Goal: Task Accomplishment & Management: Use online tool/utility

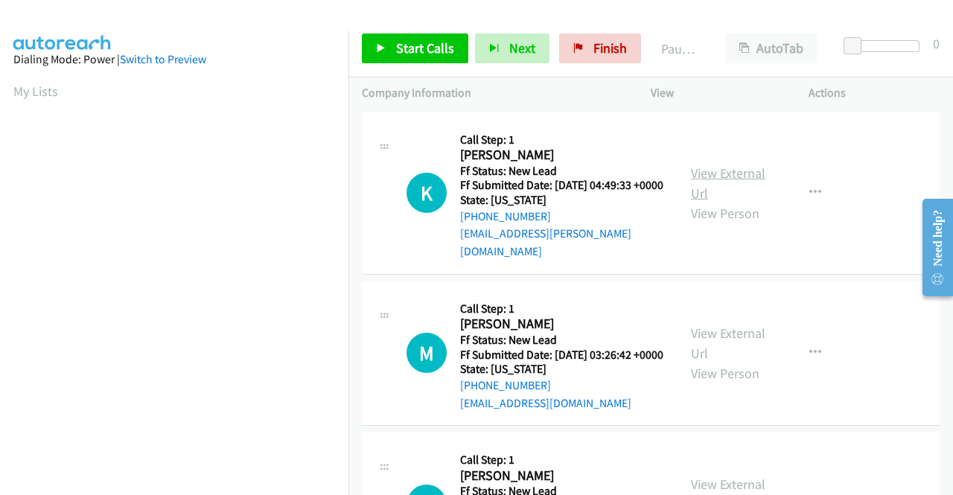
click at [742, 168] on link "View External Url" at bounding box center [728, 182] width 74 height 37
click at [729, 335] on link "View External Url" at bounding box center [728, 343] width 74 height 37
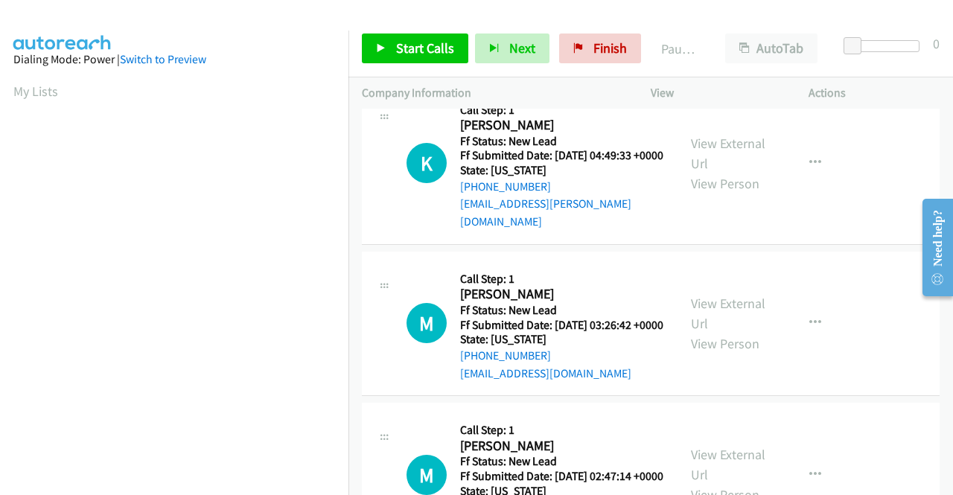
scroll to position [74, 0]
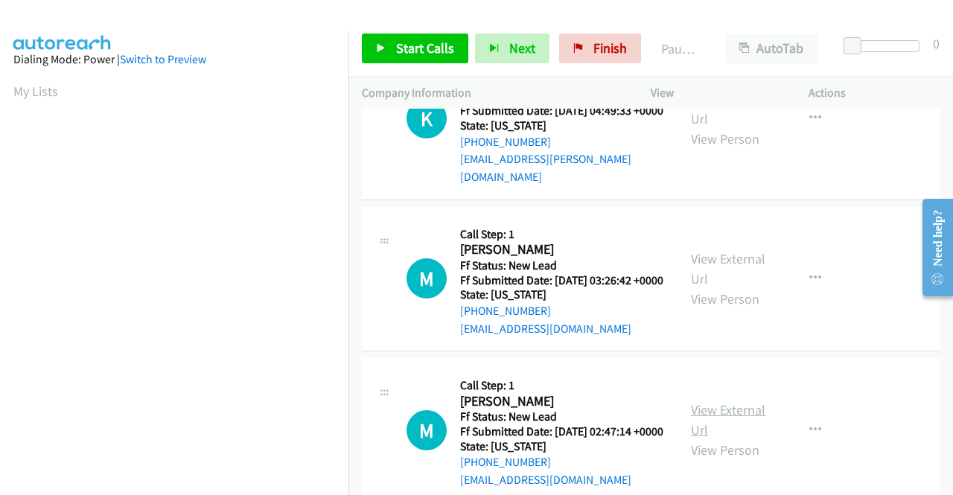
click at [729, 429] on link "View External Url" at bounding box center [728, 419] width 74 height 37
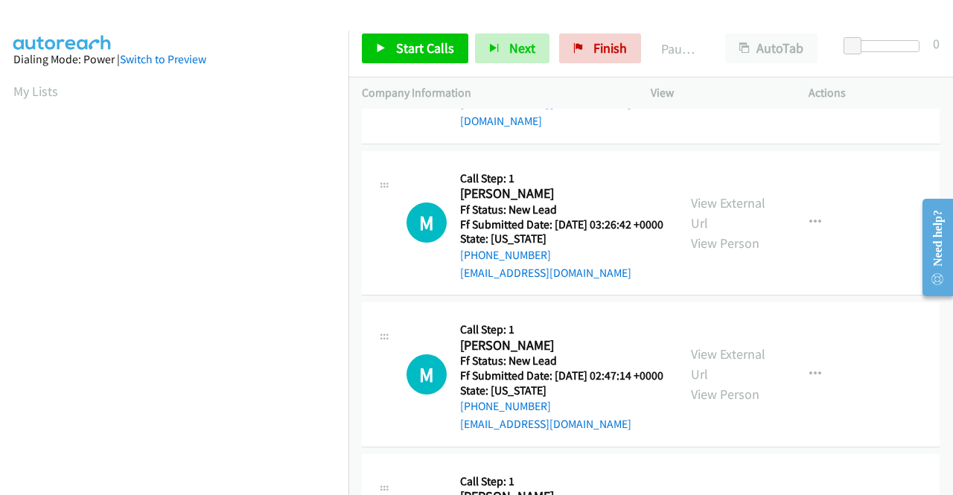
scroll to position [223, 0]
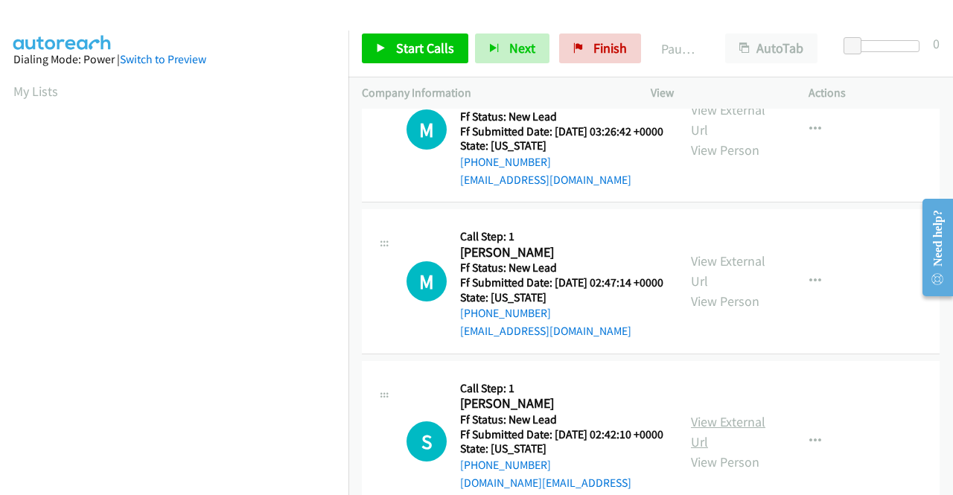
click at [735, 444] on link "View External Url" at bounding box center [728, 431] width 74 height 37
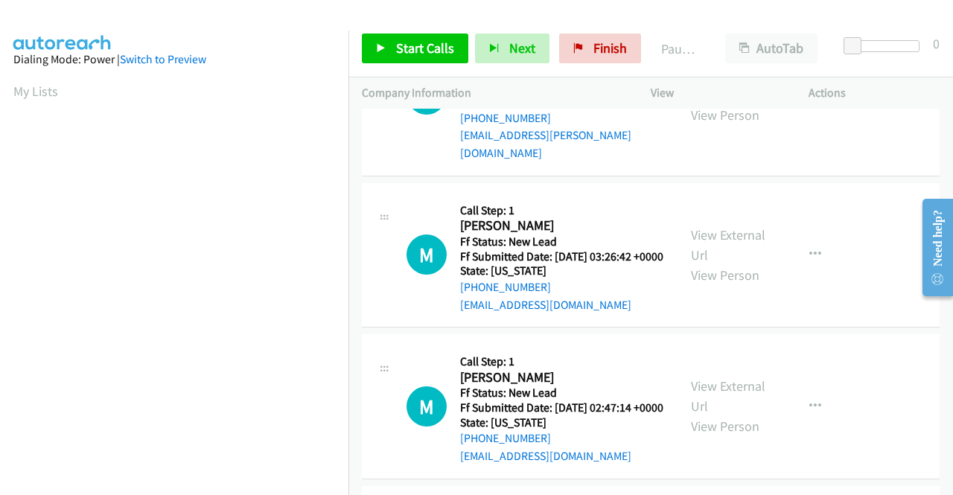
scroll to position [0, 0]
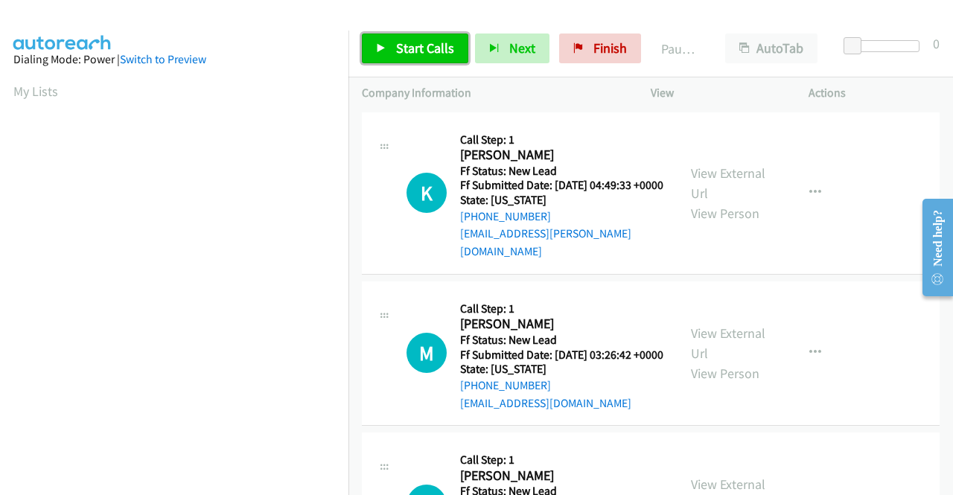
click at [422, 48] on span "Start Calls" at bounding box center [425, 47] width 58 height 17
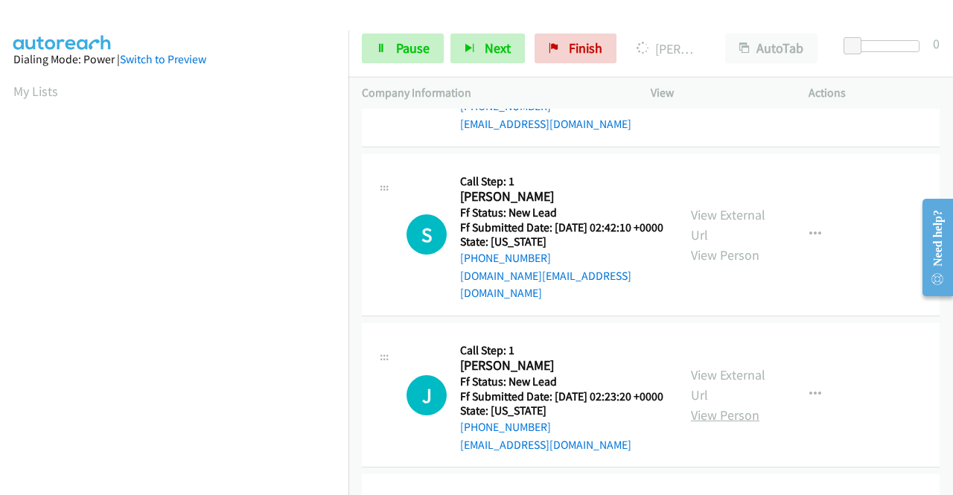
scroll to position [521, 0]
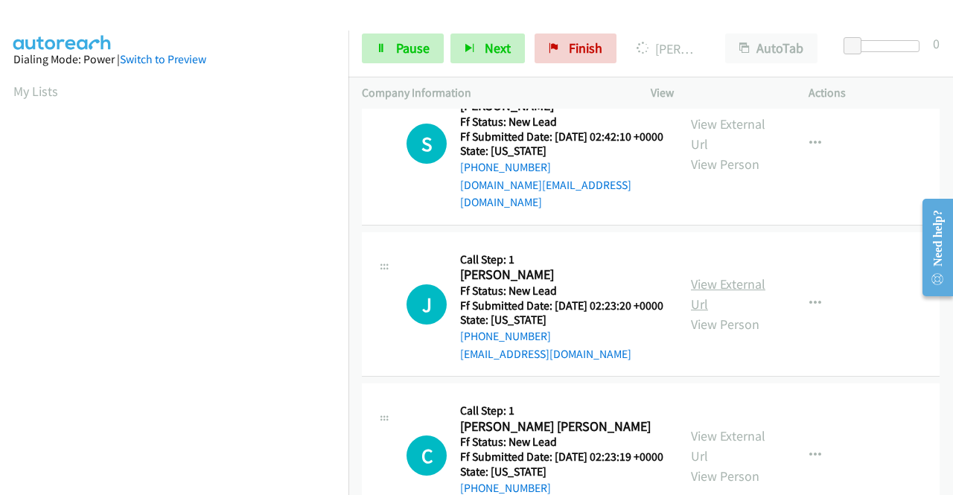
click at [733, 313] on link "View External Url" at bounding box center [728, 293] width 74 height 37
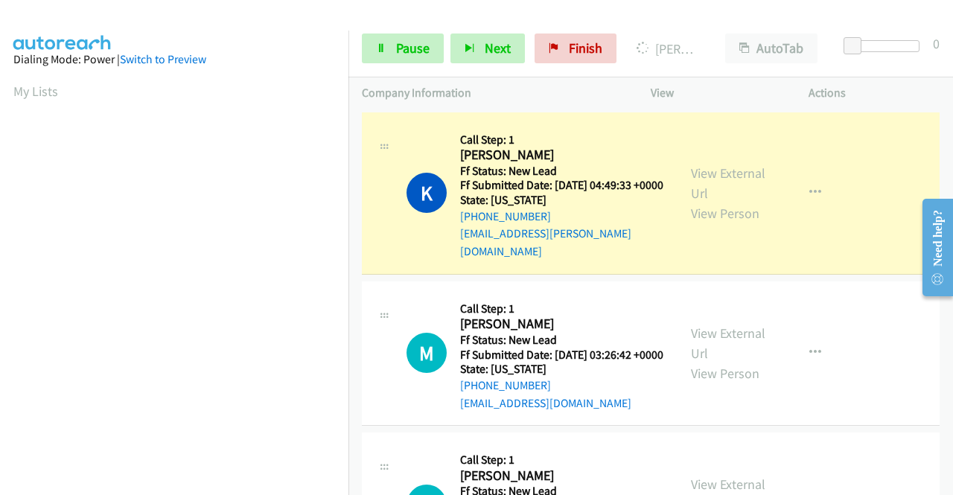
scroll to position [74, 0]
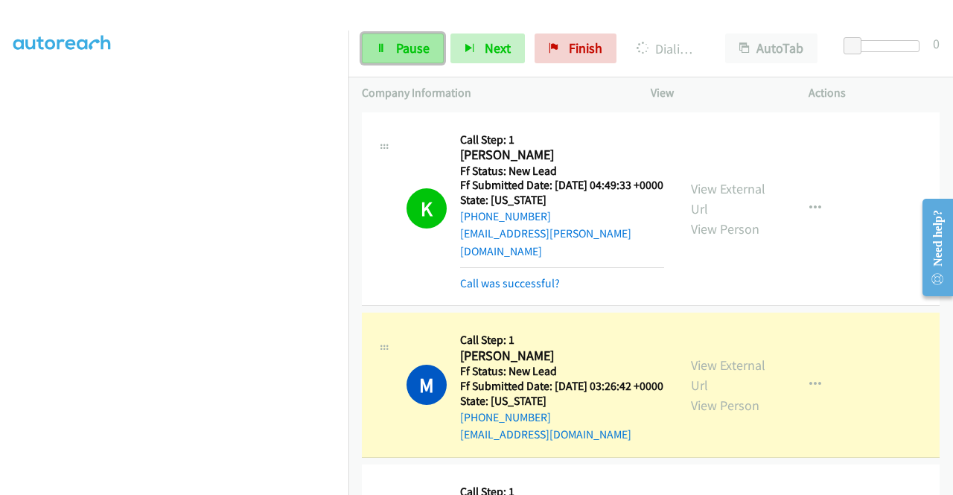
click at [415, 42] on span "Pause" at bounding box center [412, 47] width 33 height 17
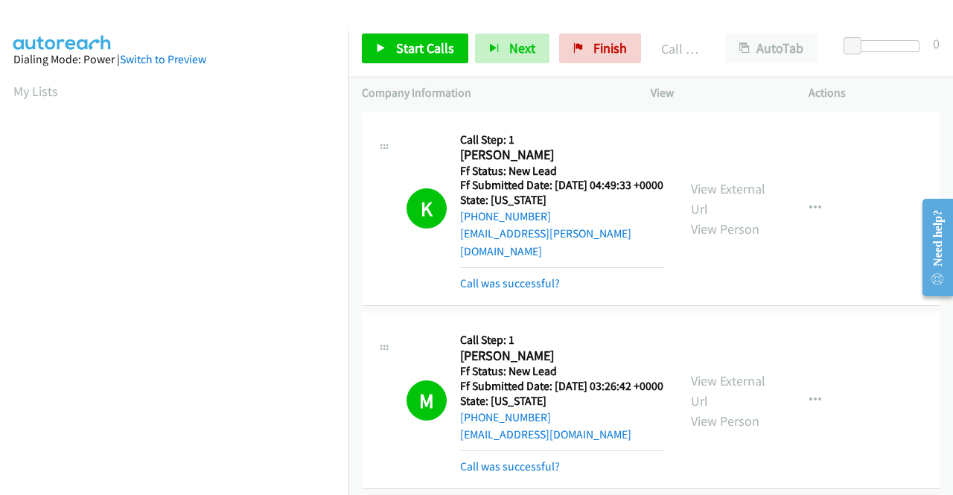
scroll to position [339, 0]
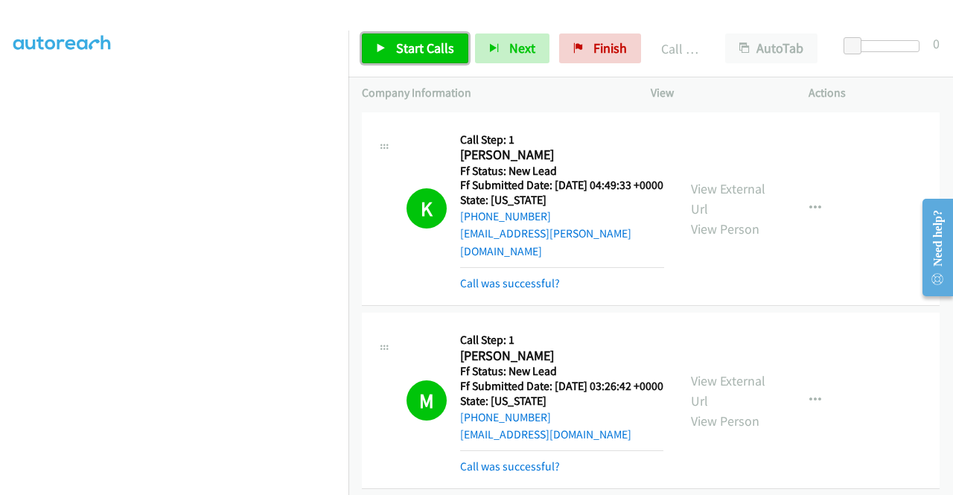
click at [405, 47] on span "Start Calls" at bounding box center [425, 47] width 58 height 17
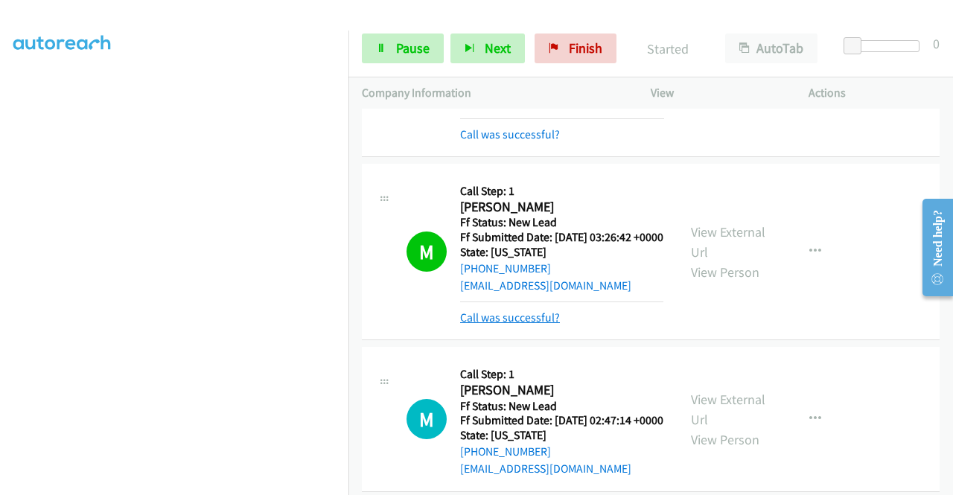
click at [552, 325] on link "Call was successful?" at bounding box center [510, 317] width 100 height 14
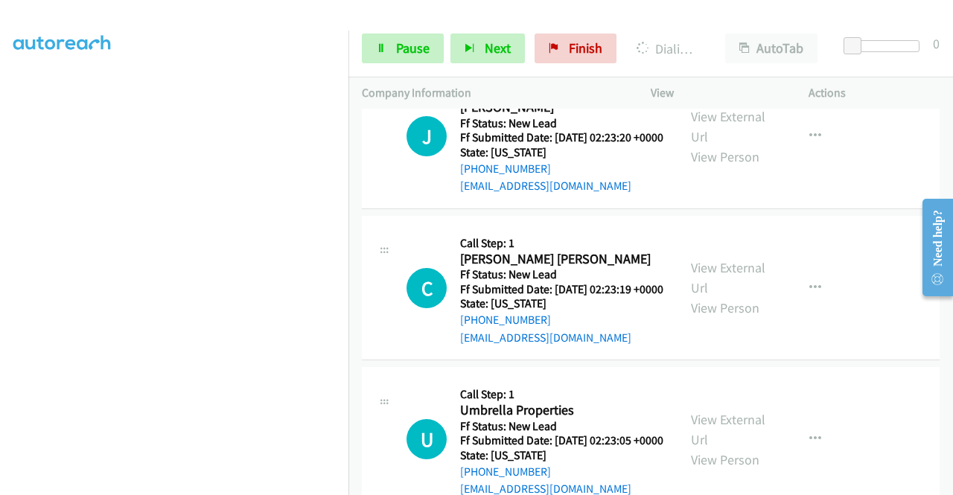
scroll to position [744, 0]
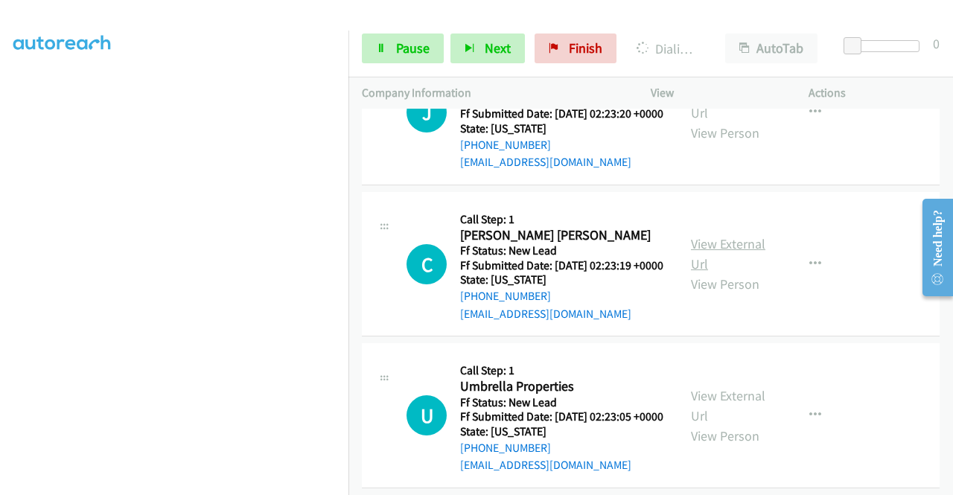
click at [731, 272] on link "View External Url" at bounding box center [728, 253] width 74 height 37
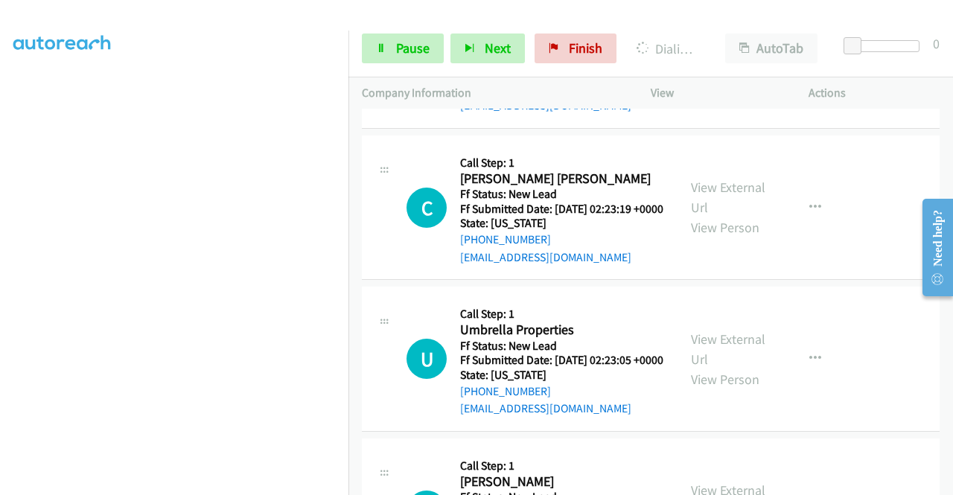
scroll to position [968, 0]
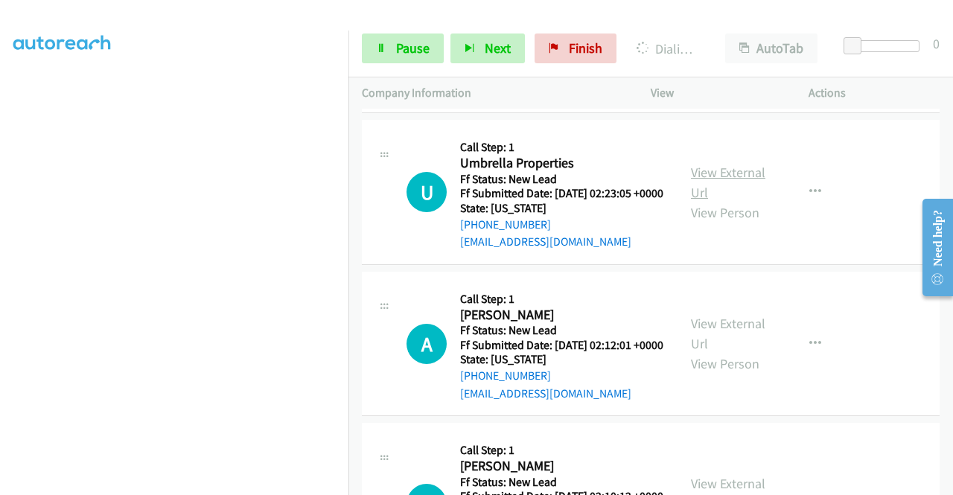
click at [726, 201] on link "View External Url" at bounding box center [728, 182] width 74 height 37
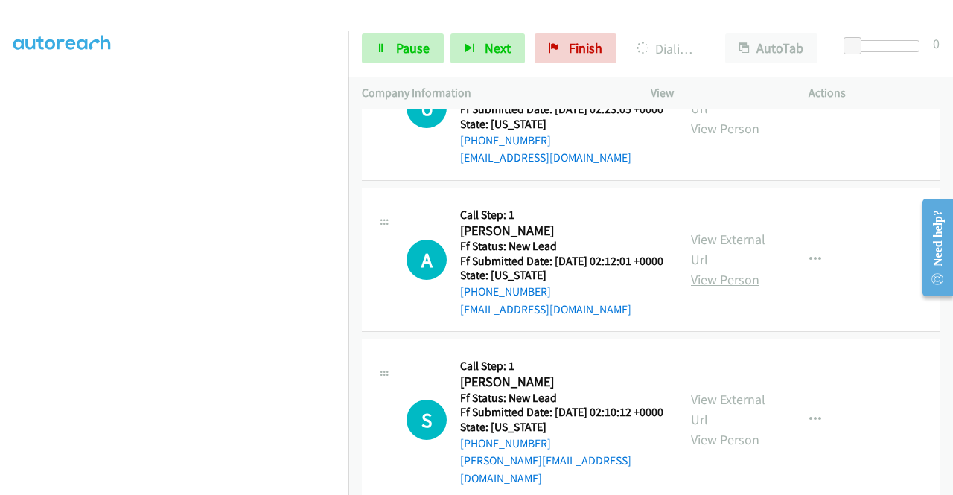
scroll to position [1116, 0]
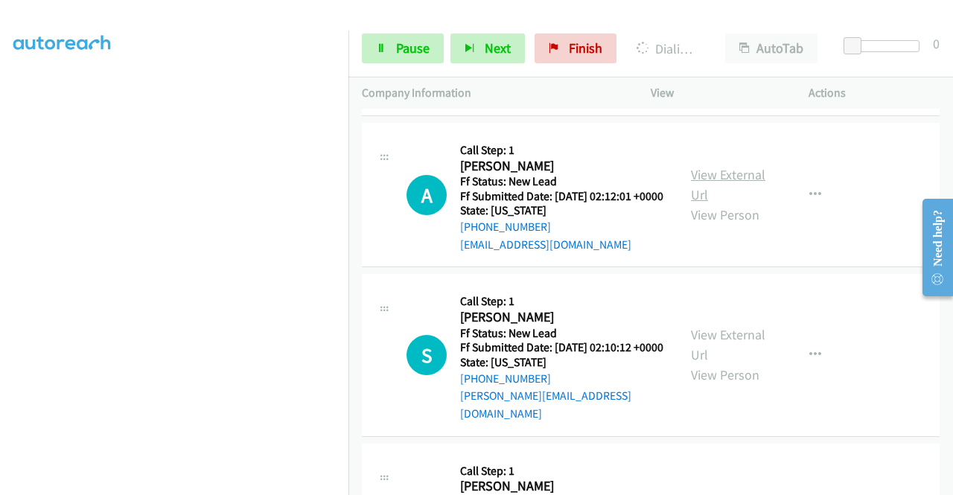
click at [710, 203] on link "View External Url" at bounding box center [728, 184] width 74 height 37
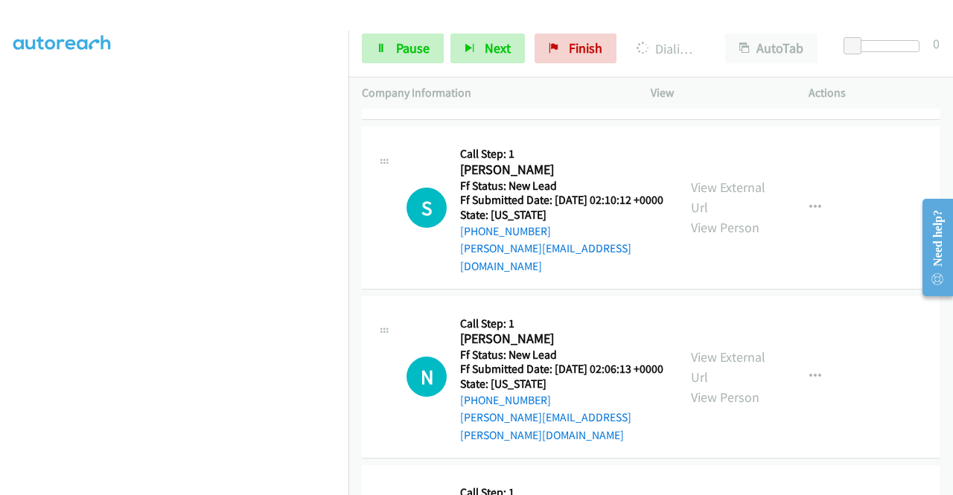
scroll to position [1265, 0]
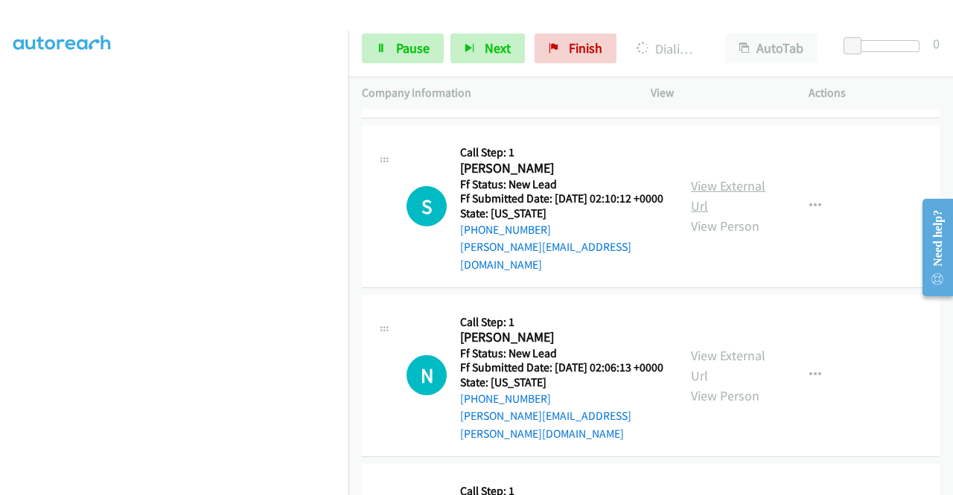
click at [709, 214] on link "View External Url" at bounding box center [728, 195] width 74 height 37
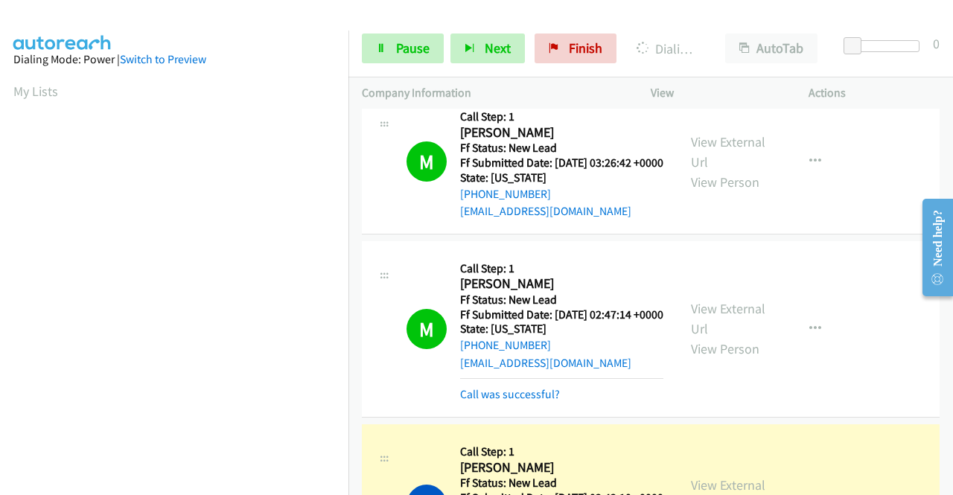
scroll to position [339, 0]
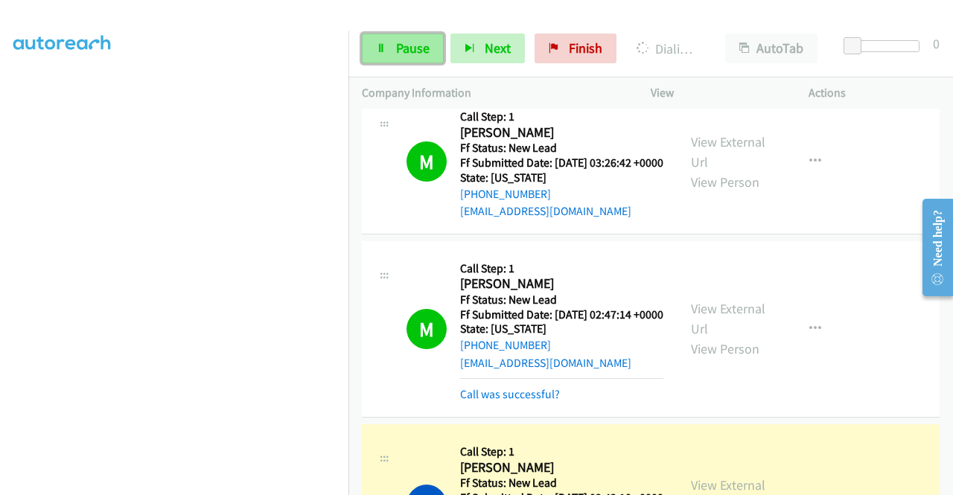
drag, startPoint x: 423, startPoint y: 45, endPoint x: 287, endPoint y: 17, distance: 138.2
click at [423, 45] on span "Pause" at bounding box center [412, 47] width 33 height 17
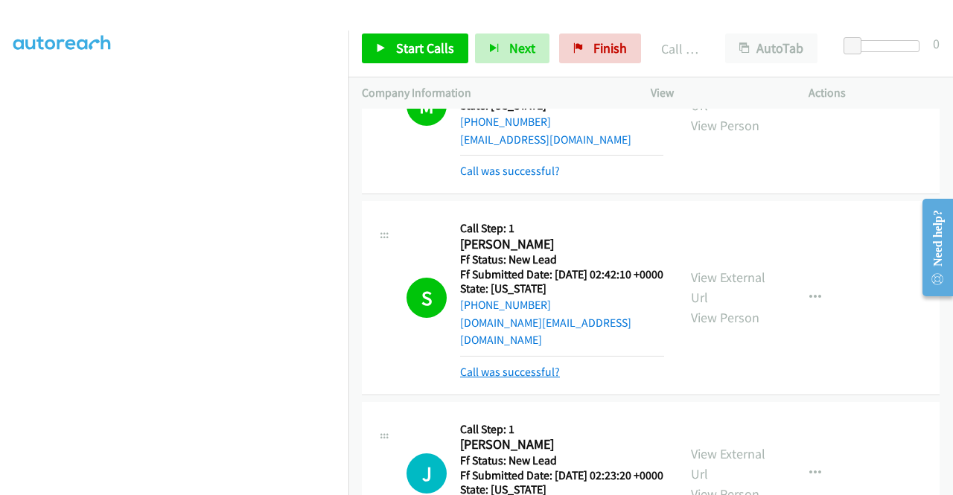
click at [538, 379] on link "Call was successful?" at bounding box center [510, 372] width 100 height 14
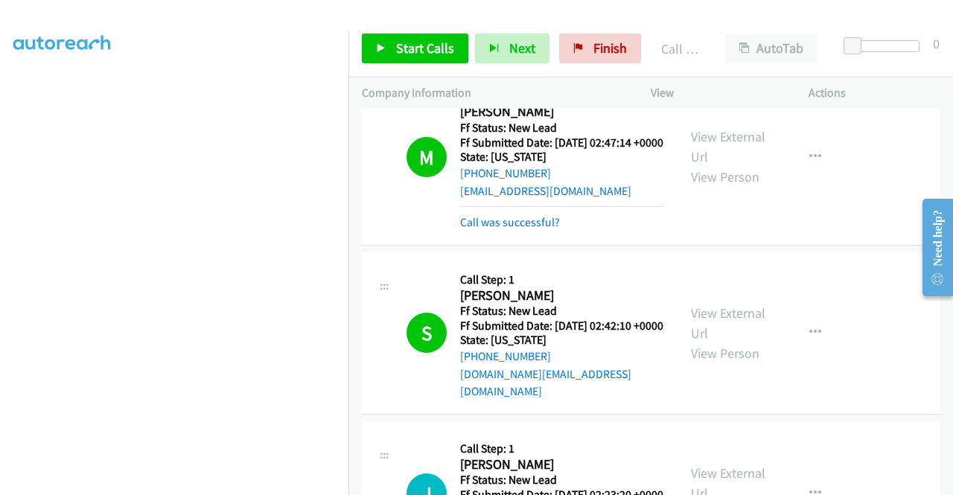
scroll to position [372, 0]
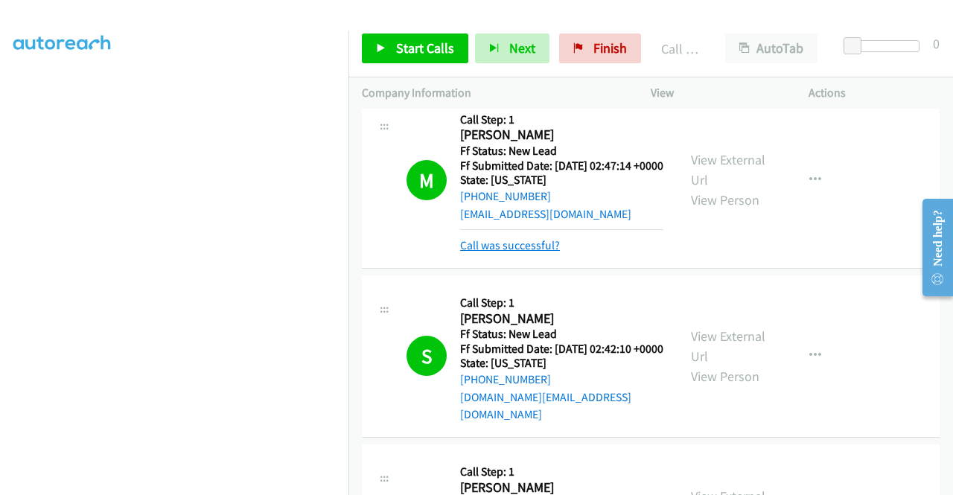
click at [547, 252] on link "Call was successful?" at bounding box center [510, 245] width 100 height 14
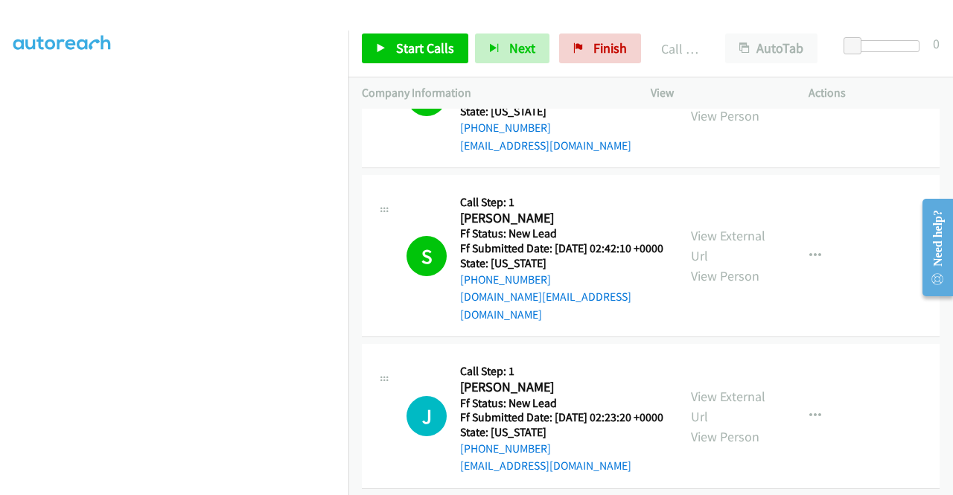
scroll to position [521, 0]
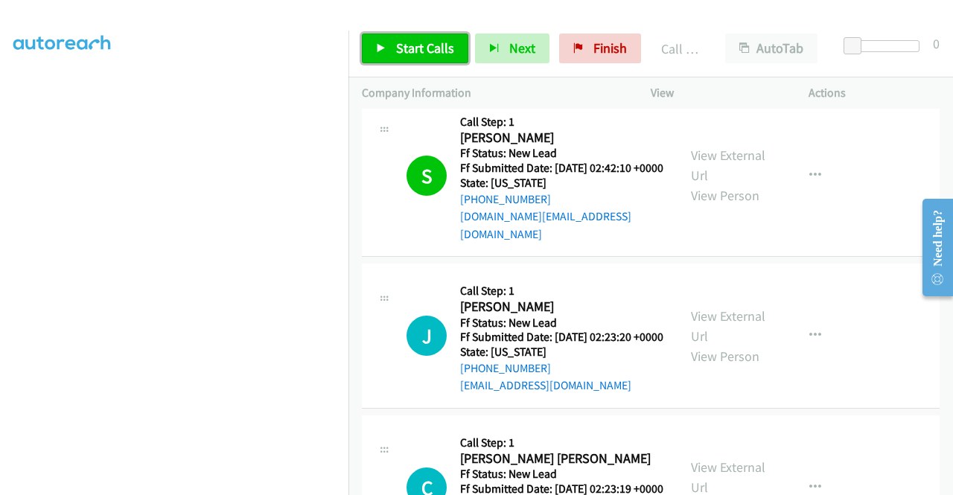
click at [425, 48] on span "Start Calls" at bounding box center [425, 47] width 58 height 17
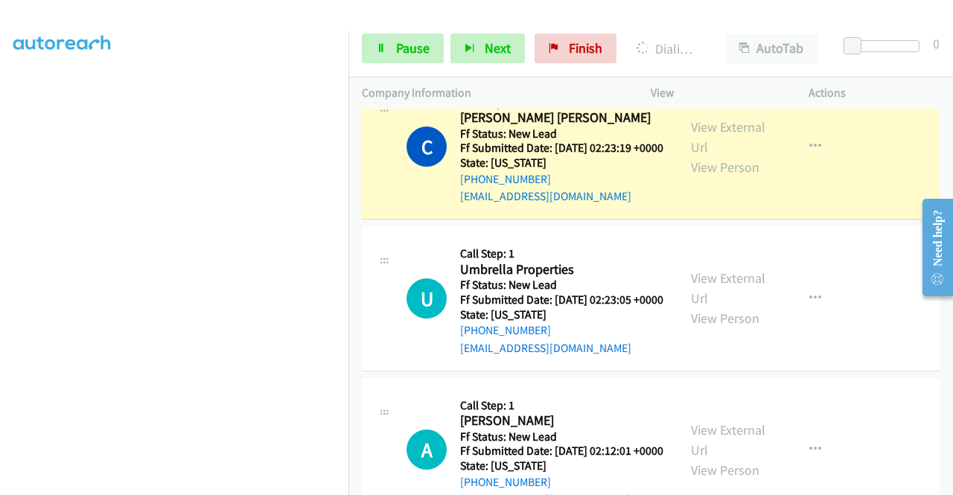
scroll to position [339, 0]
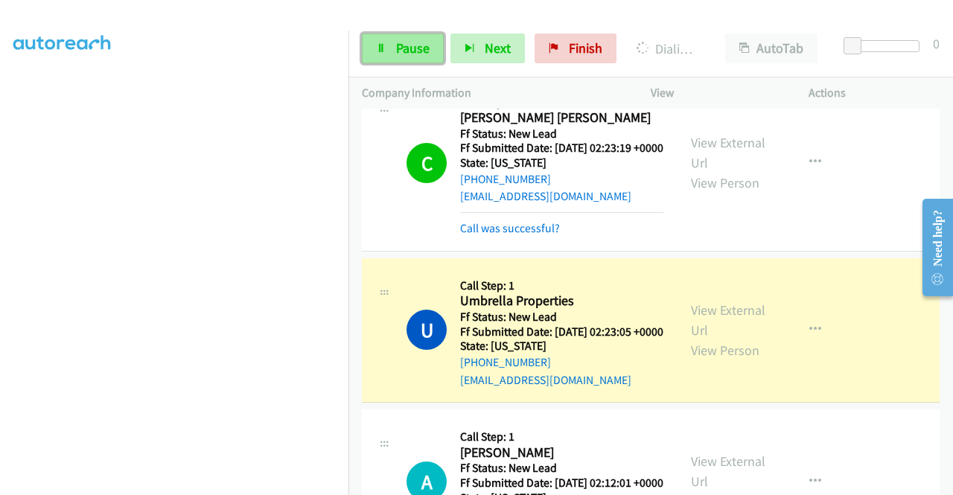
click at [397, 56] on span "Pause" at bounding box center [412, 47] width 33 height 17
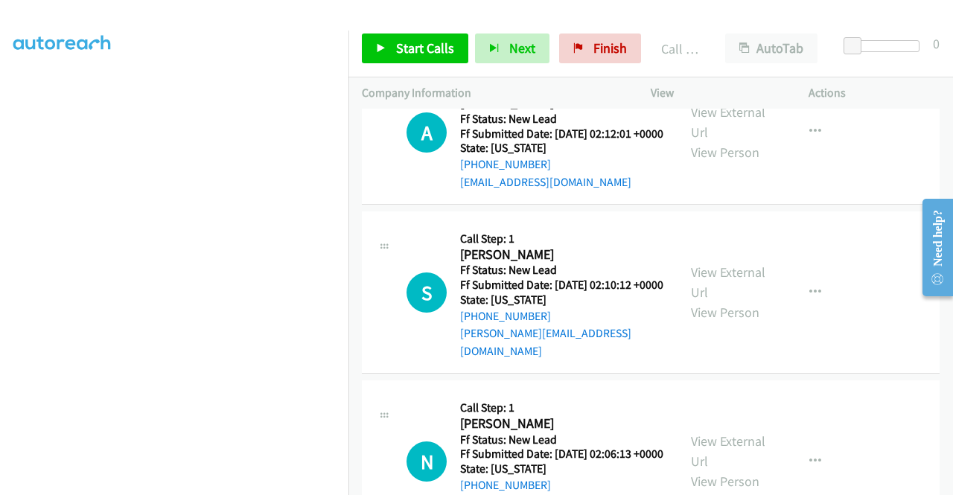
scroll to position [1340, 0]
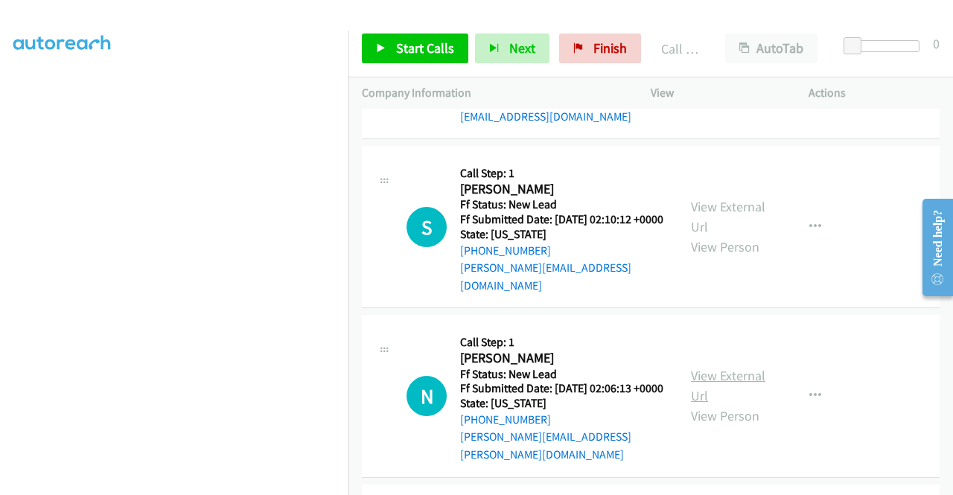
click at [741, 404] on link "View External Url" at bounding box center [728, 385] width 74 height 37
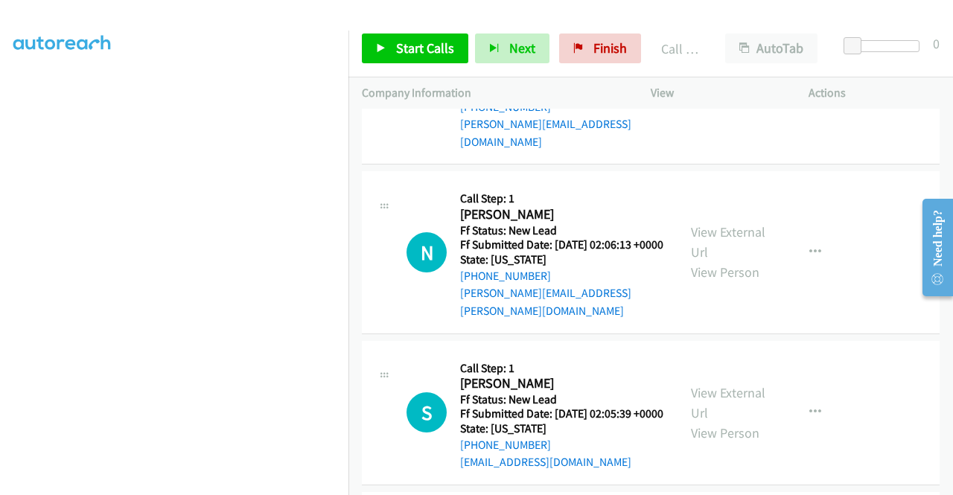
scroll to position [1489, 0]
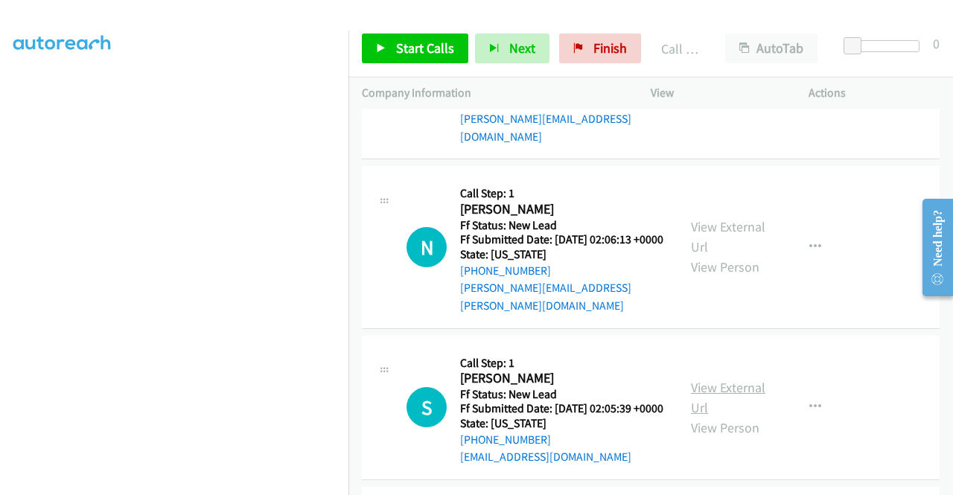
click at [730, 416] on link "View External Url" at bounding box center [728, 397] width 74 height 37
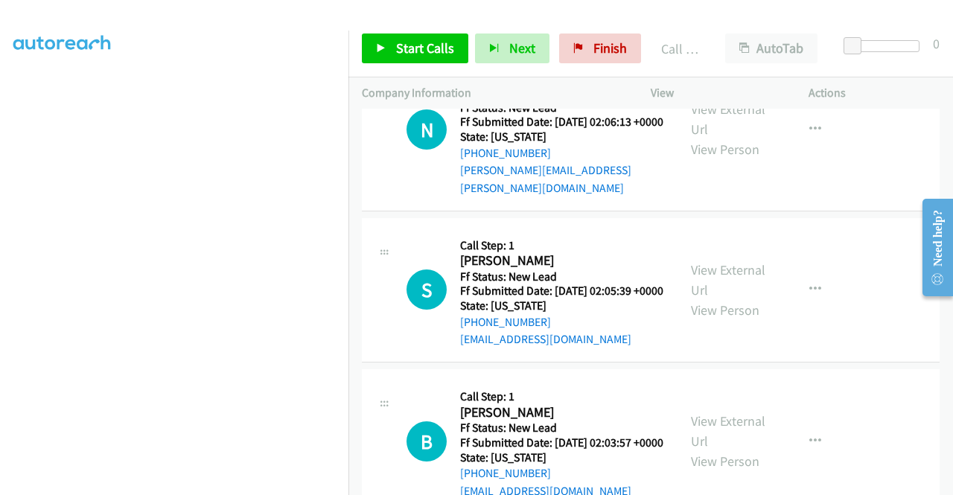
scroll to position [1712, 0]
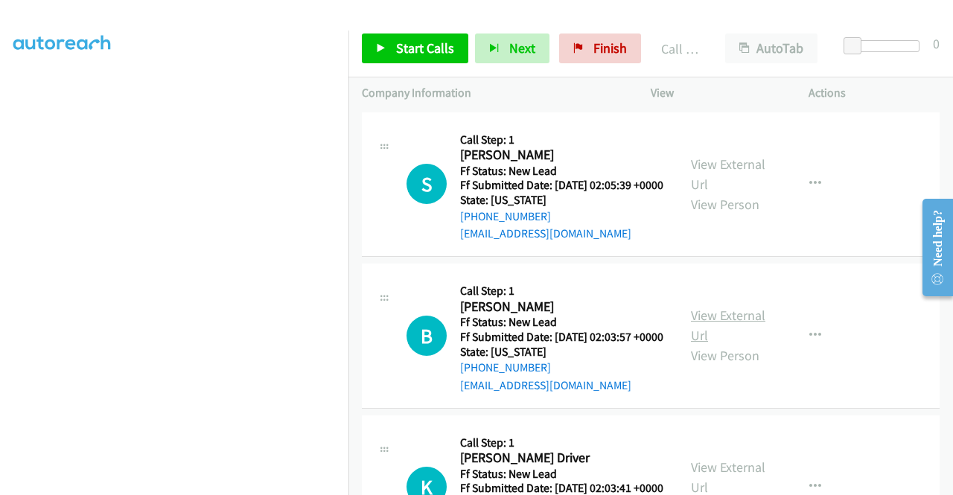
click at [712, 344] on link "View External Url" at bounding box center [728, 325] width 74 height 37
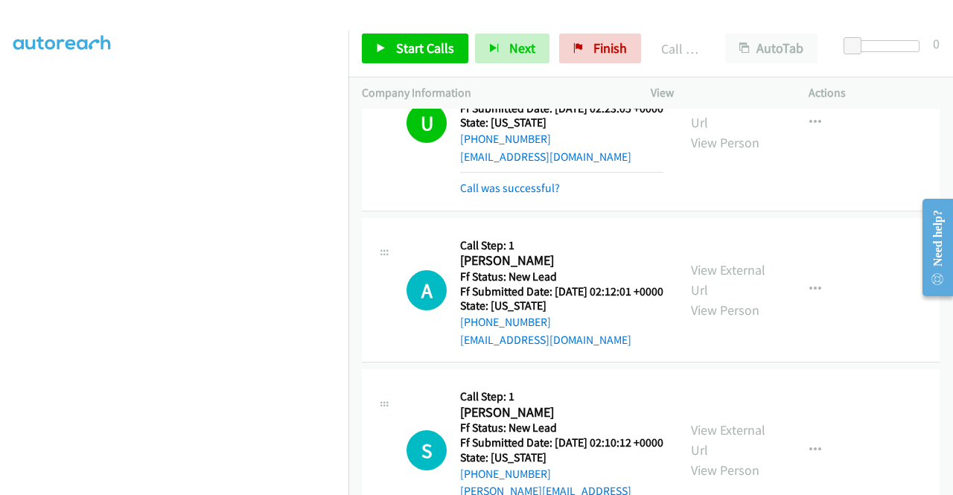
scroll to position [1116, 0]
click at [407, 48] on span "Start Calls" at bounding box center [425, 47] width 58 height 17
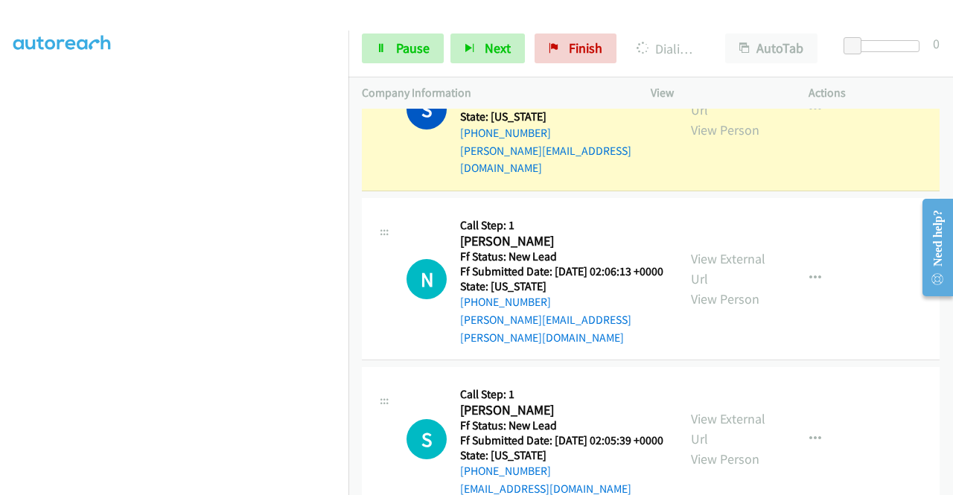
scroll to position [0, 0]
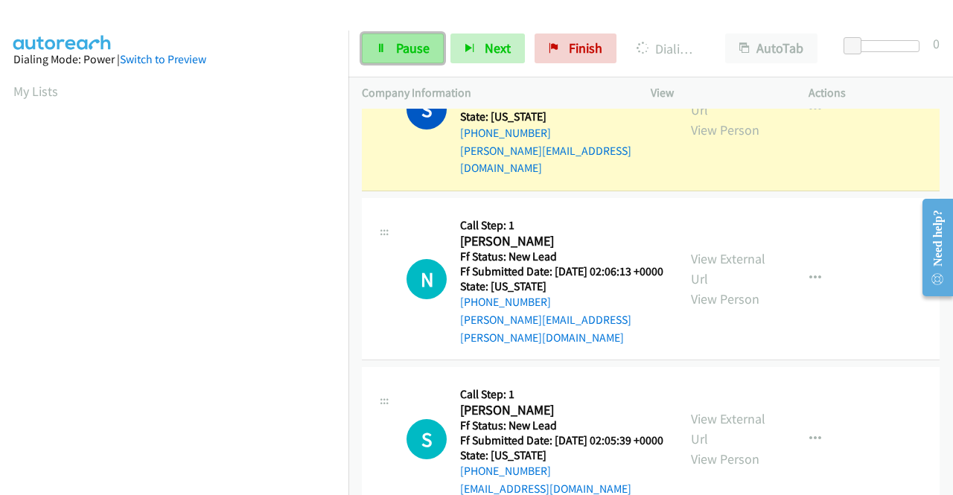
click at [410, 55] on span "Pause" at bounding box center [412, 47] width 33 height 17
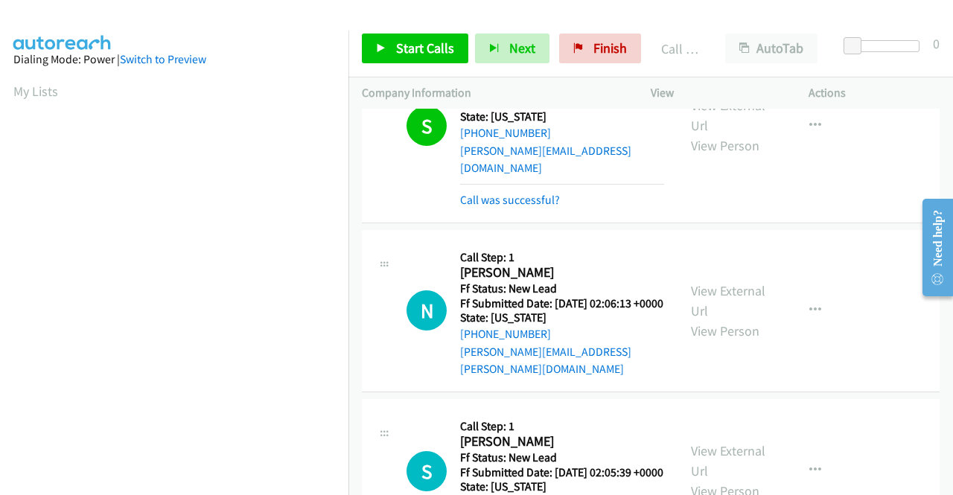
scroll to position [1712, 0]
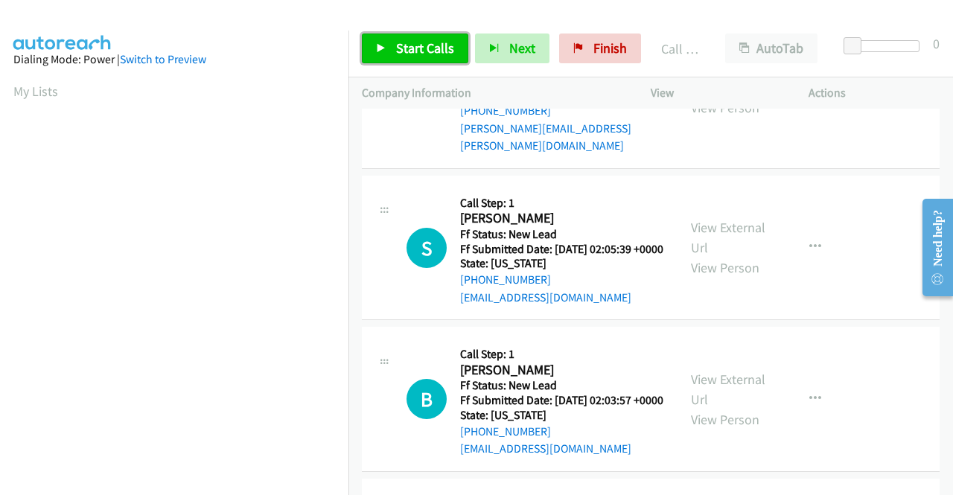
click at [427, 48] on span "Start Calls" at bounding box center [425, 47] width 58 height 17
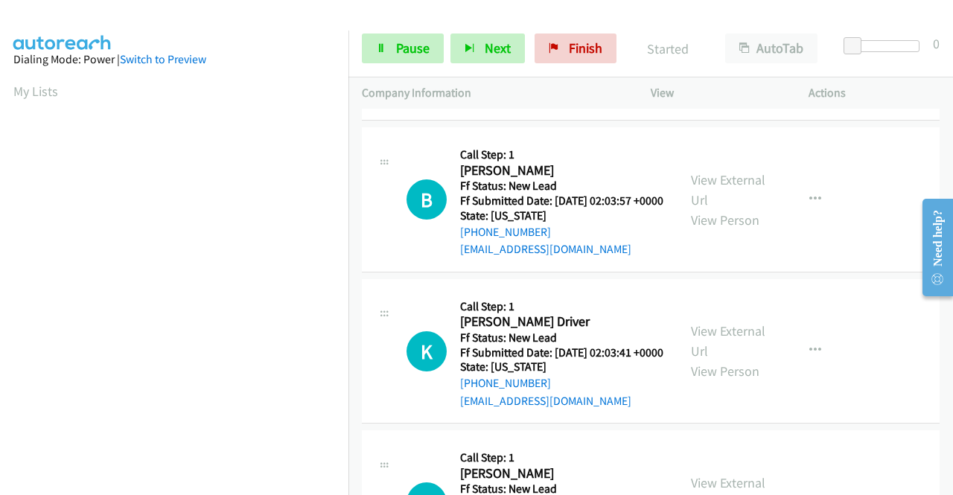
scroll to position [1935, 0]
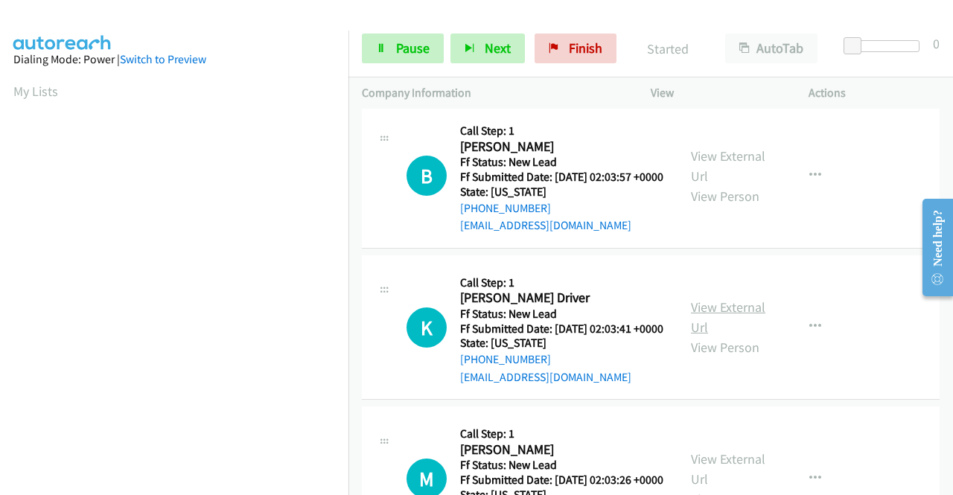
click at [718, 336] on link "View External Url" at bounding box center [728, 316] width 74 height 37
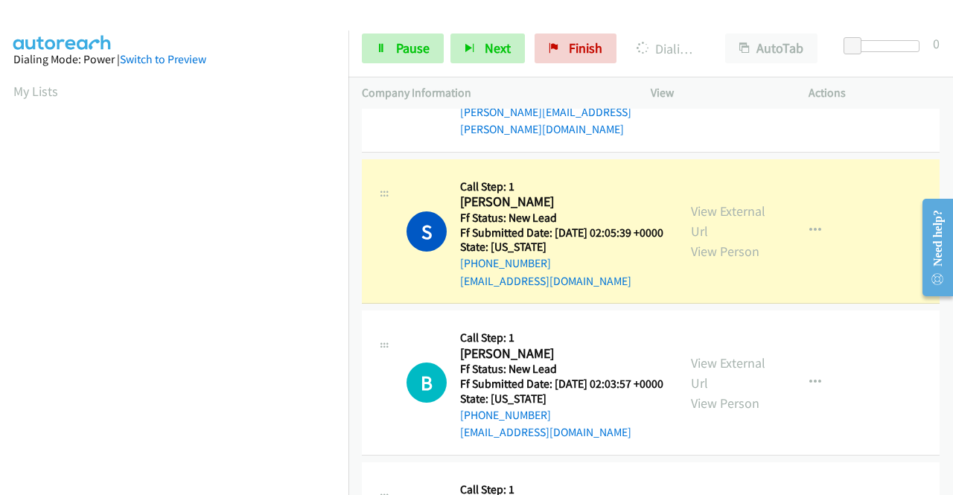
scroll to position [1563, 0]
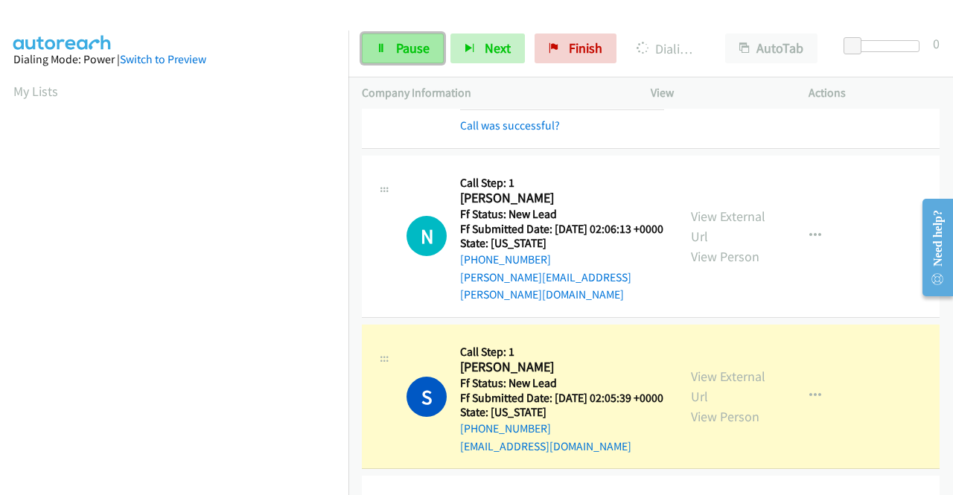
click at [396, 45] on span "Pause" at bounding box center [412, 47] width 33 height 17
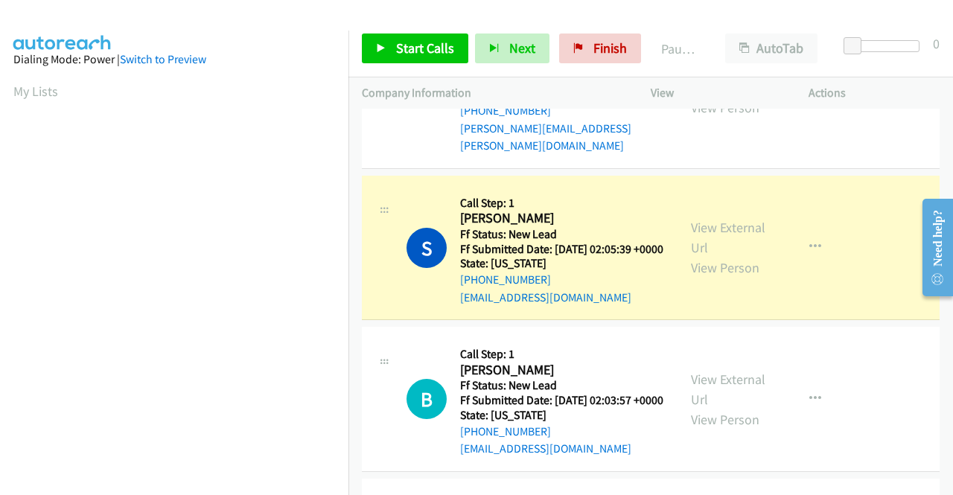
scroll to position [339, 0]
drag, startPoint x: 557, startPoint y: 202, endPoint x: 471, endPoint y: 205, distance: 86.4
click at [471, 120] on div "+1 219-895-4325" at bounding box center [562, 111] width 204 height 18
copy link "219-895-4325"
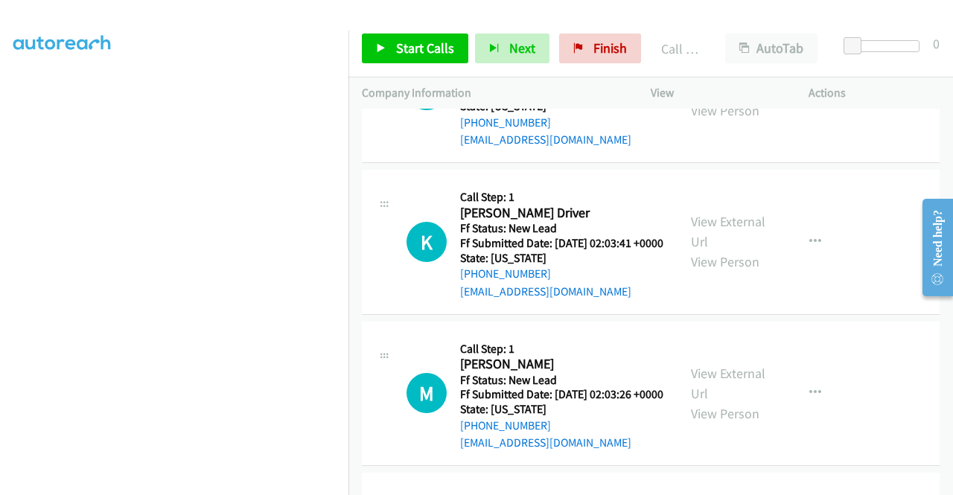
scroll to position [2159, 0]
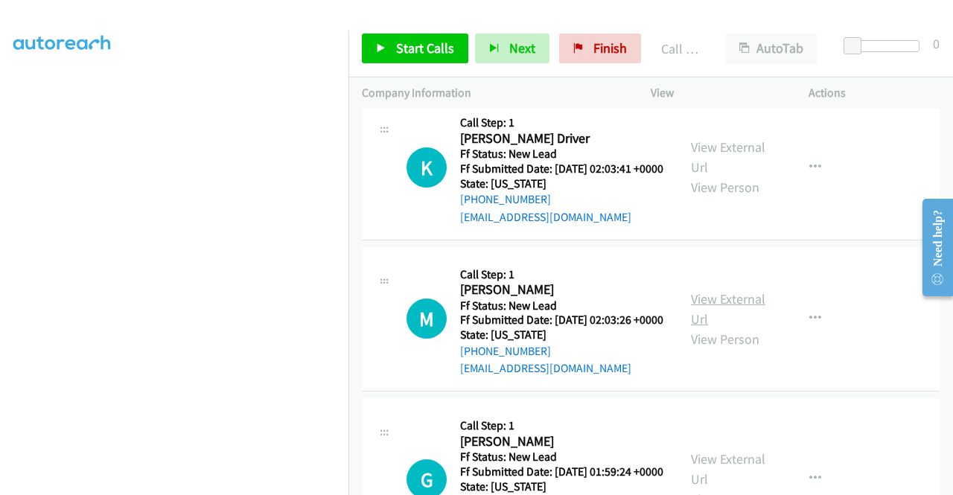
click at [732, 327] on link "View External Url" at bounding box center [728, 308] width 74 height 37
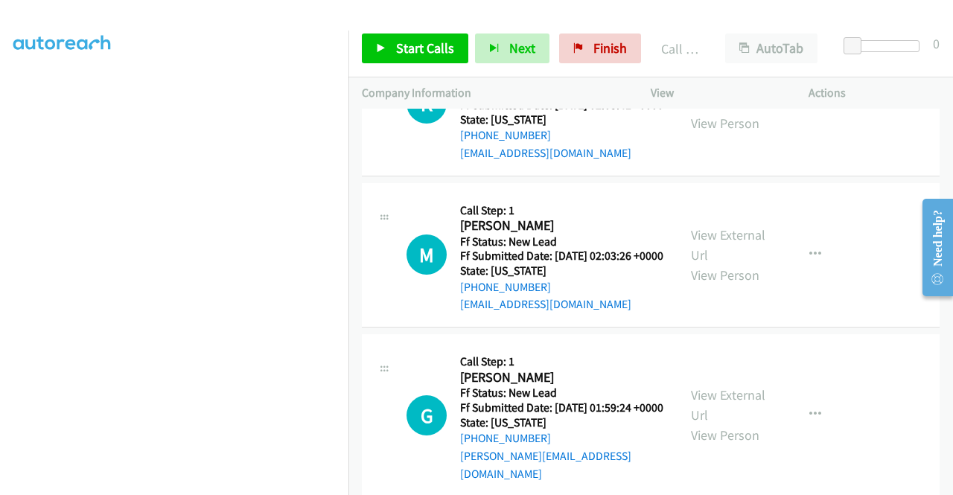
scroll to position [2307, 0]
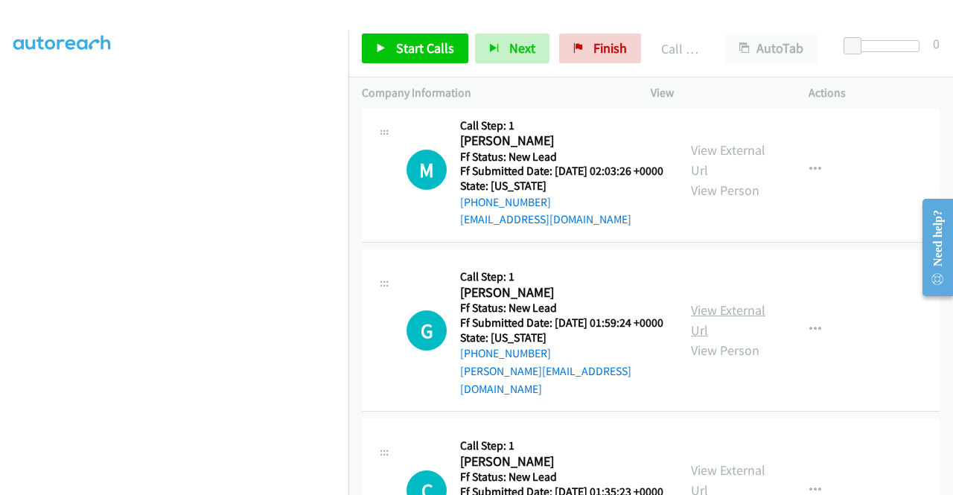
click at [738, 339] on link "View External Url" at bounding box center [728, 319] width 74 height 37
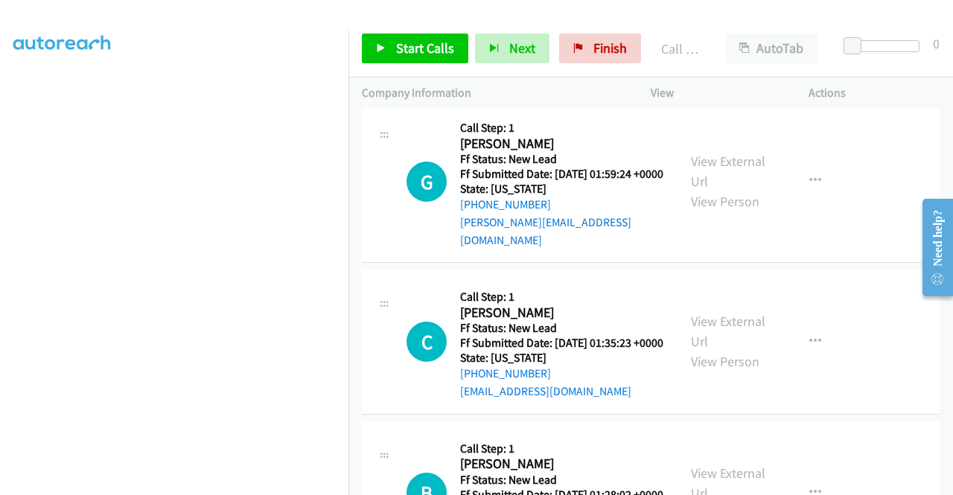
scroll to position [2605, 0]
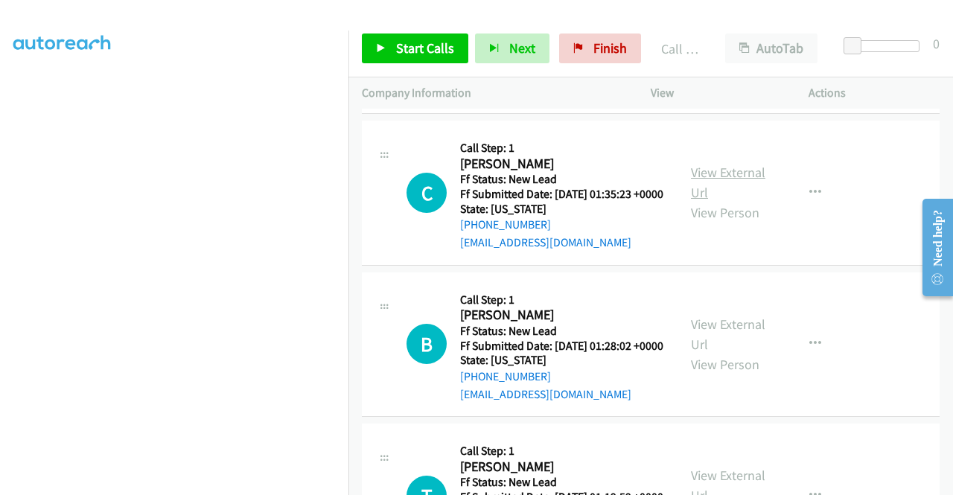
click at [732, 201] on link "View External Url" at bounding box center [728, 182] width 74 height 37
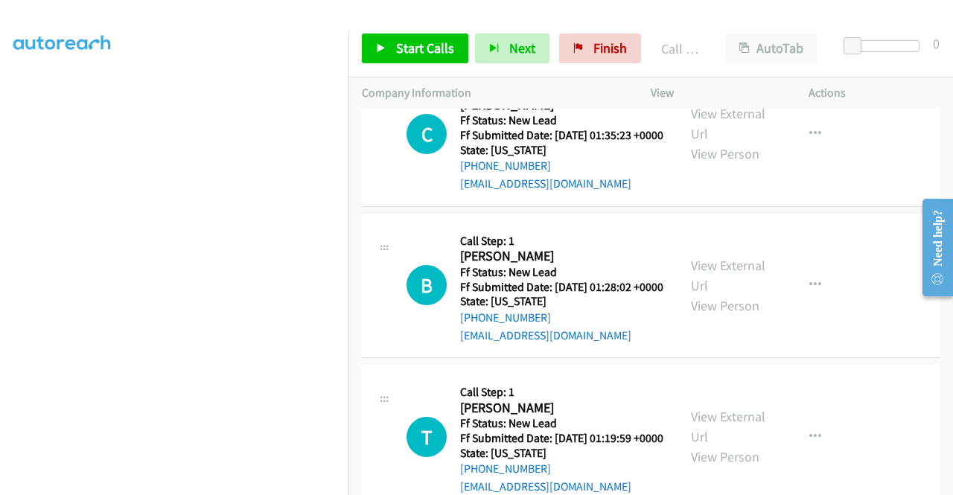
scroll to position [2828, 0]
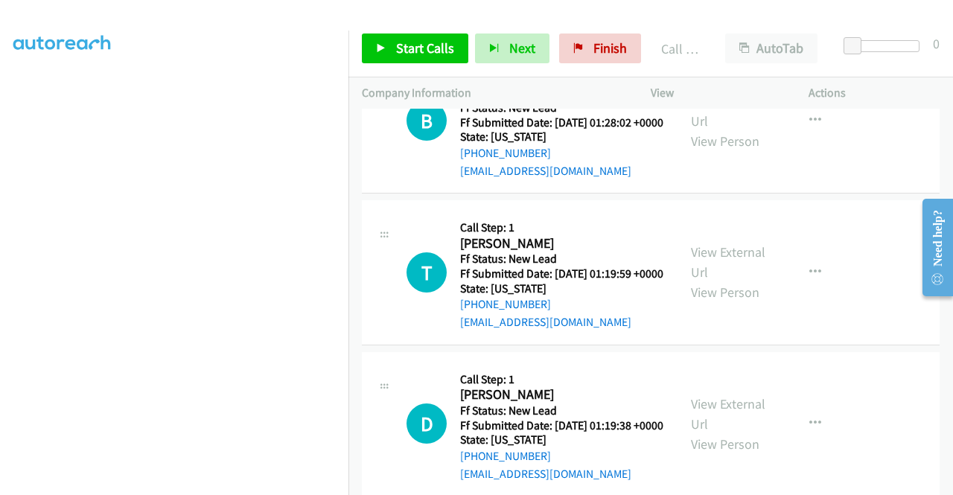
click at [725, 151] on div "View External Url View Person" at bounding box center [729, 121] width 77 height 60
click at [722, 130] on link "View External Url" at bounding box center [728, 110] width 74 height 37
click at [448, 42] on span "Start Calls" at bounding box center [425, 47] width 58 height 17
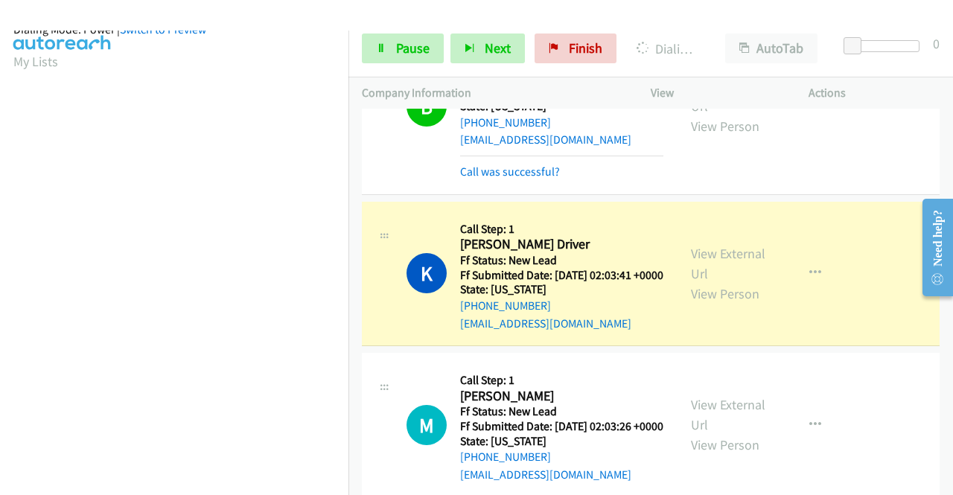
scroll to position [339, 0]
drag, startPoint x: 412, startPoint y: 49, endPoint x: 402, endPoint y: 55, distance: 11.4
click at [412, 49] on span "Pause" at bounding box center [412, 47] width 33 height 17
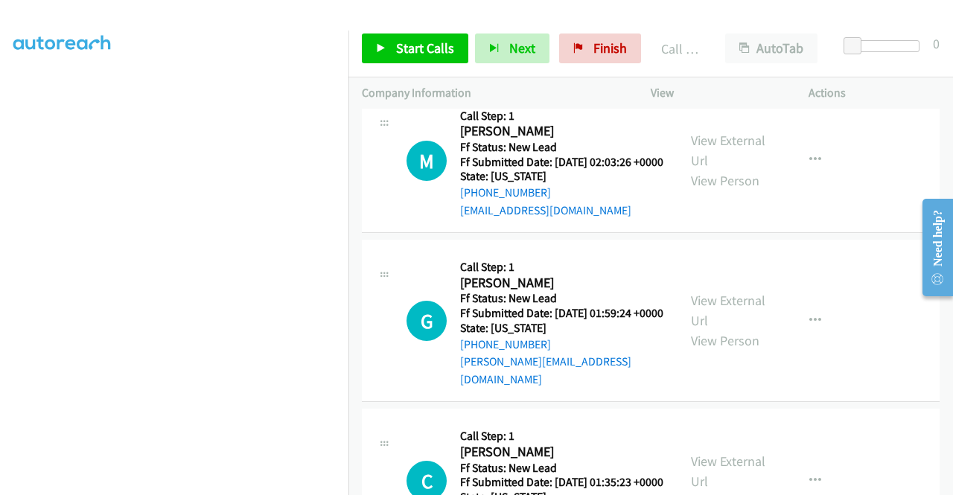
scroll to position [2382, 0]
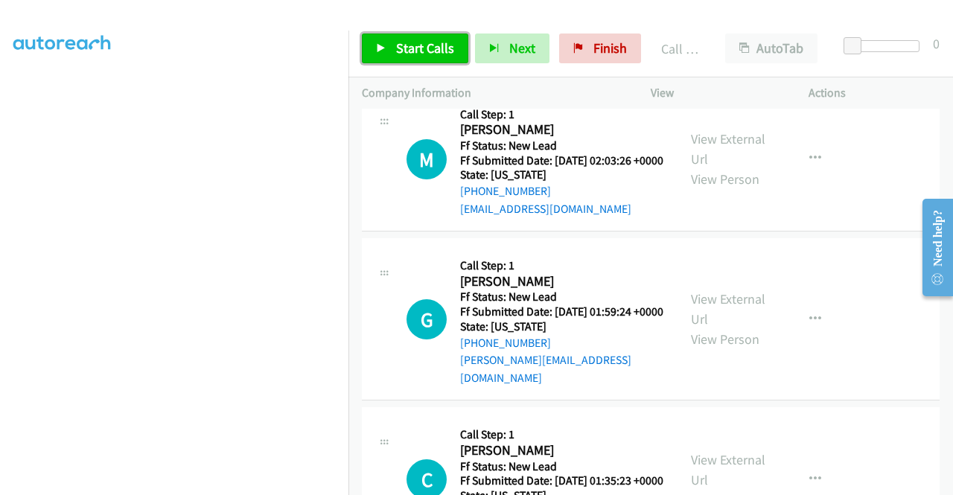
click at [398, 47] on span "Start Calls" at bounding box center [425, 47] width 58 height 17
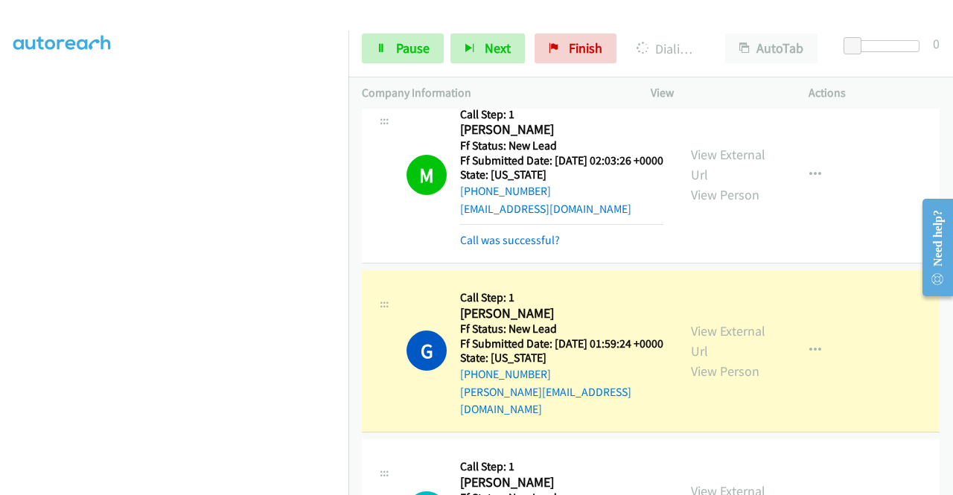
scroll to position [0, 0]
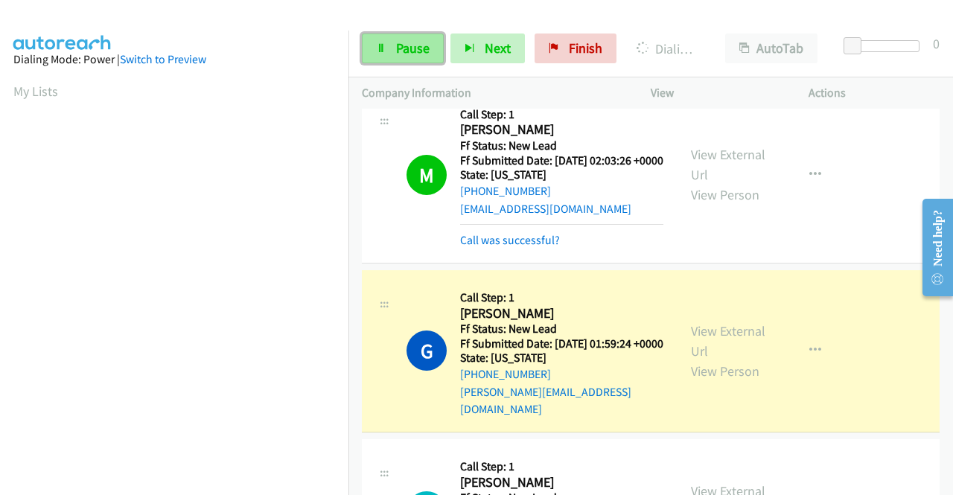
click at [401, 50] on span "Pause" at bounding box center [412, 47] width 33 height 17
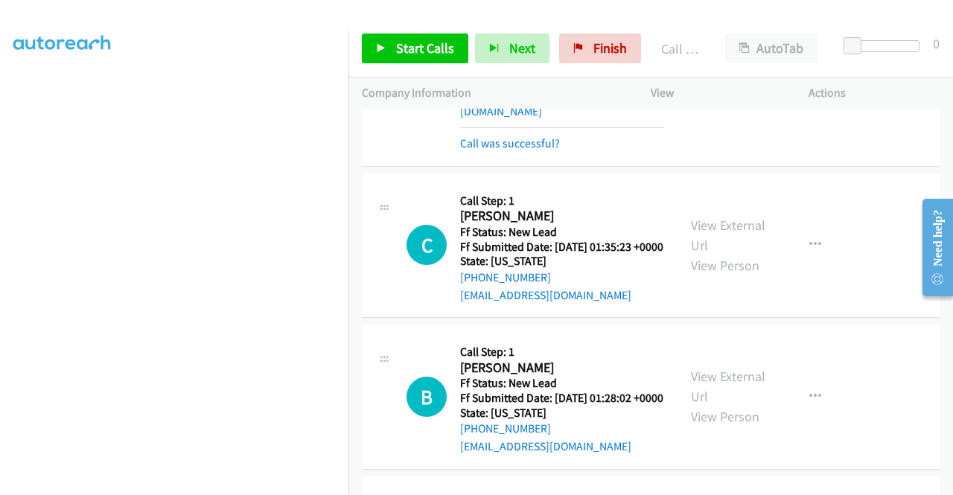
scroll to position [2754, 0]
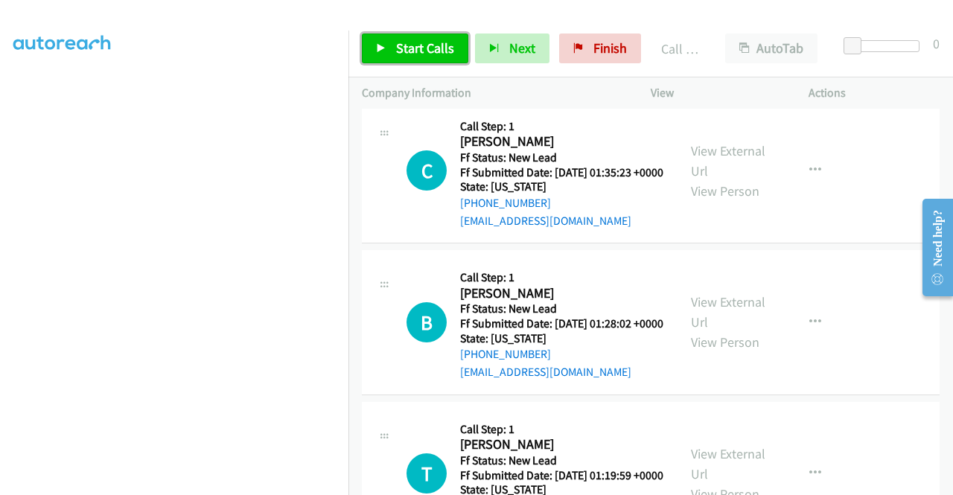
click at [391, 57] on link "Start Calls" at bounding box center [415, 48] width 106 height 30
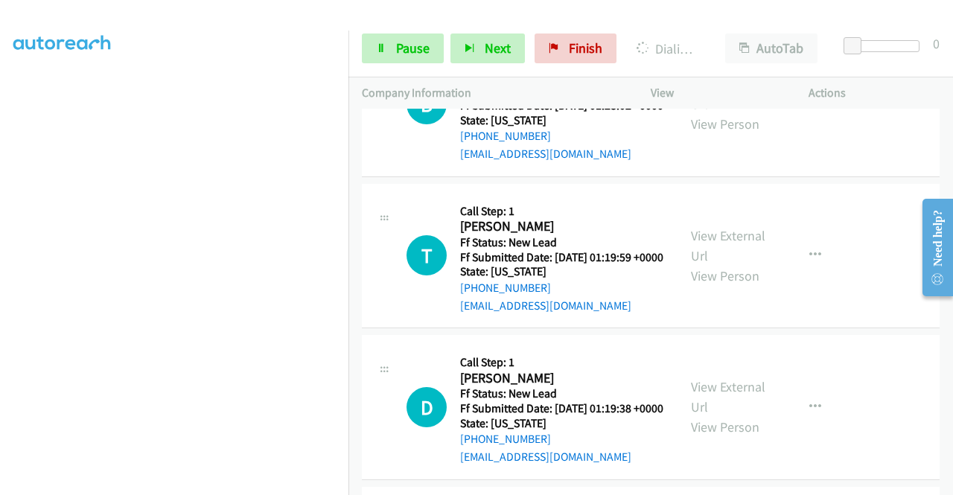
scroll to position [2977, 0]
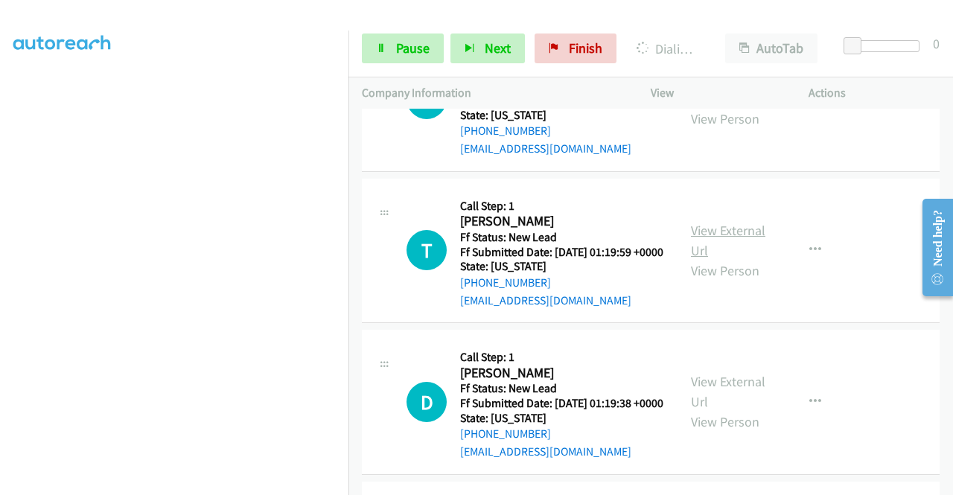
click at [717, 259] on link "View External Url" at bounding box center [728, 240] width 74 height 37
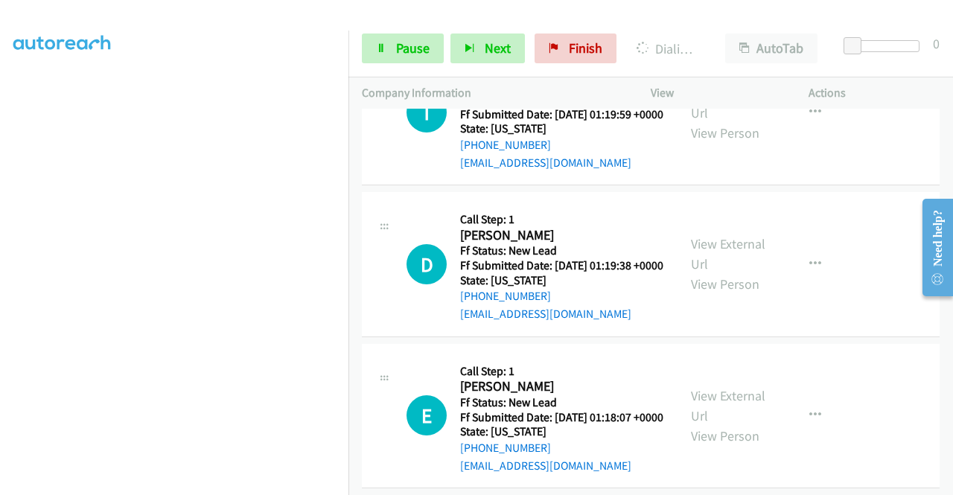
scroll to position [3201, 0]
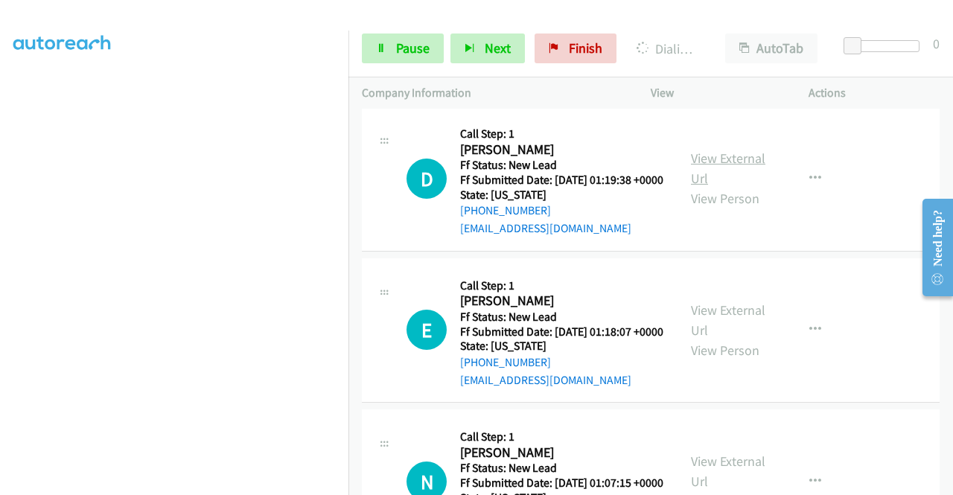
click at [720, 187] on link "View External Url" at bounding box center [728, 168] width 74 height 37
click at [378, 56] on link "Pause" at bounding box center [403, 48] width 82 height 30
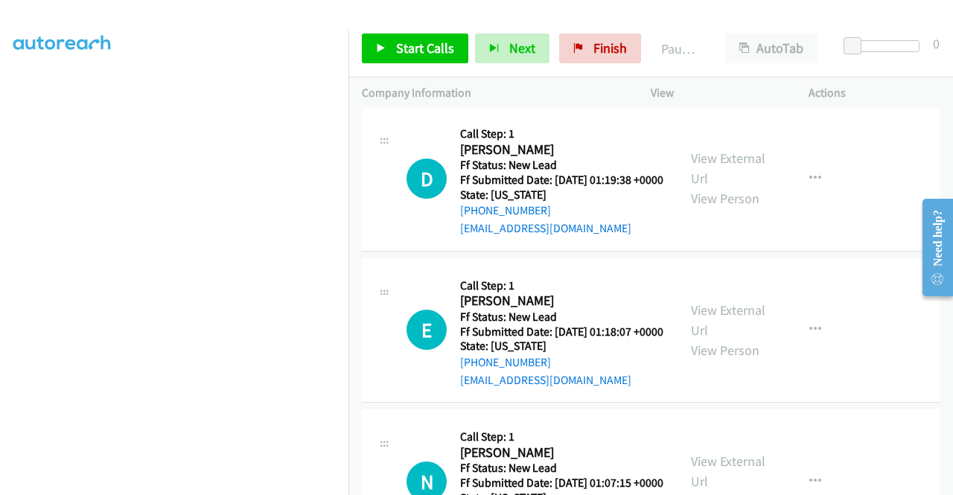
scroll to position [74, 0]
click at [396, 55] on span "Start Calls" at bounding box center [425, 47] width 58 height 17
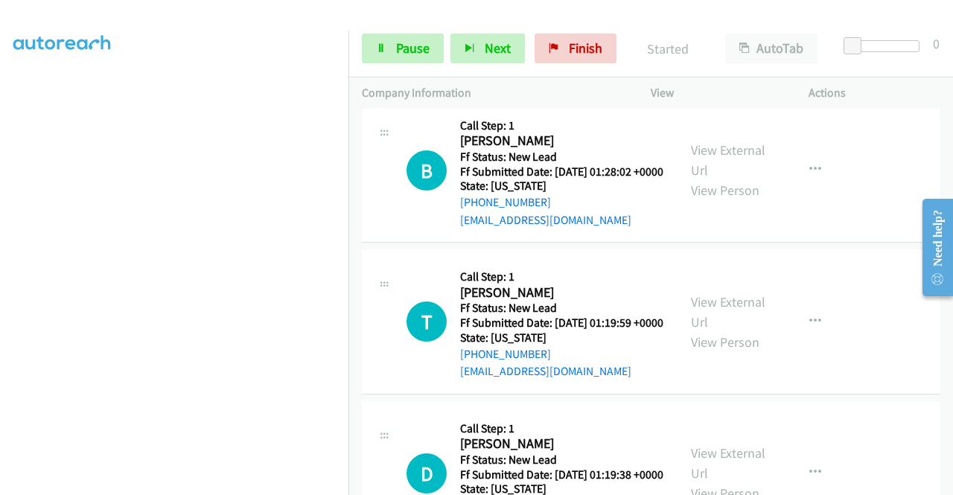
scroll to position [2934, 0]
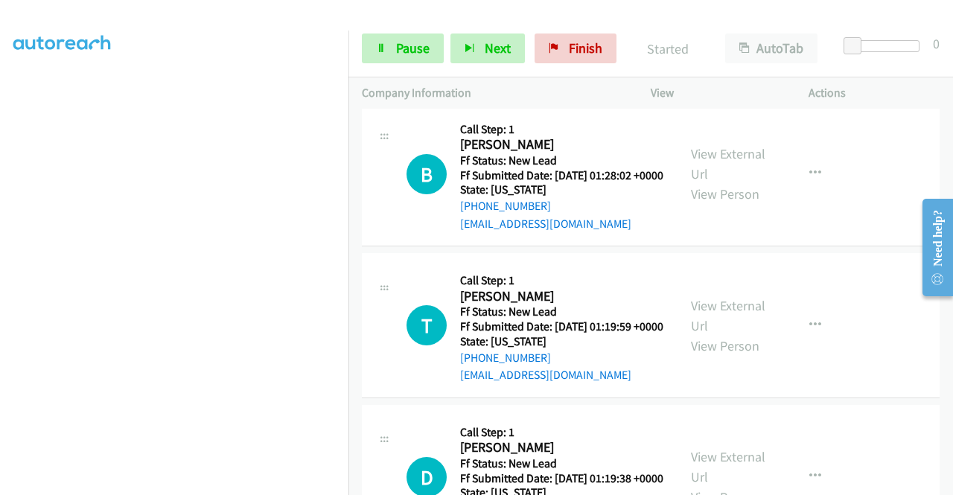
click at [526, 79] on link "Call was successful?" at bounding box center [510, 72] width 100 height 14
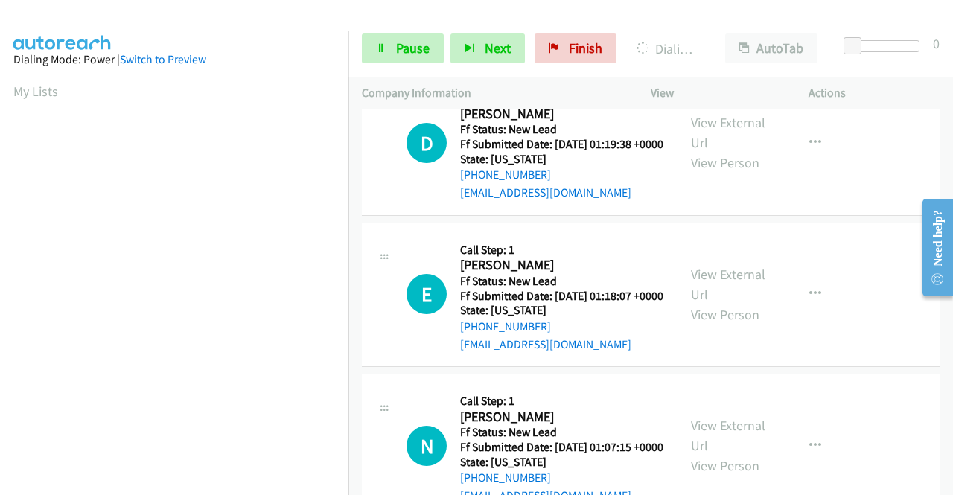
scroll to position [3291, 0]
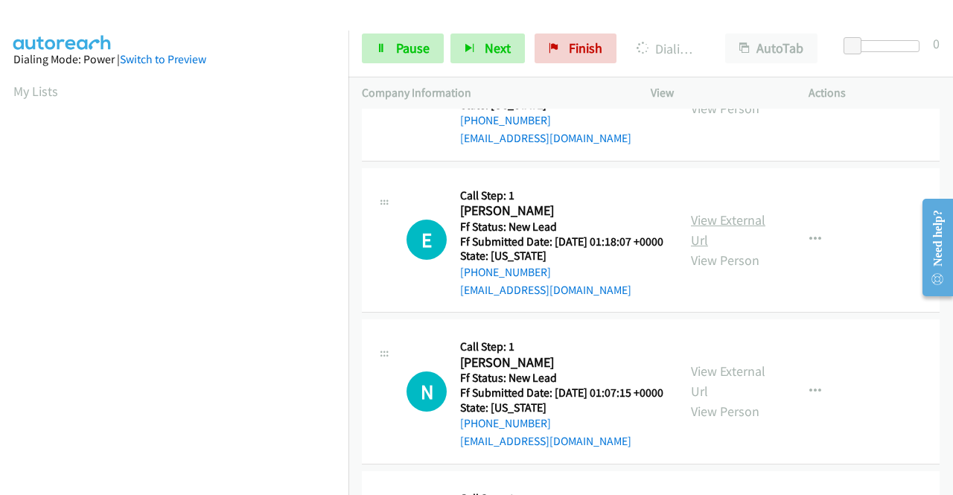
click at [738, 249] on link "View External Url" at bounding box center [728, 229] width 74 height 37
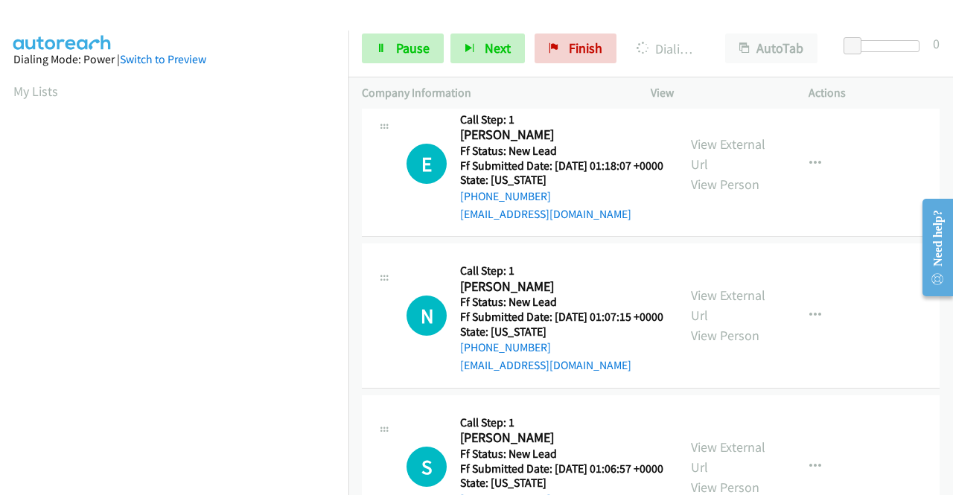
scroll to position [3439, 0]
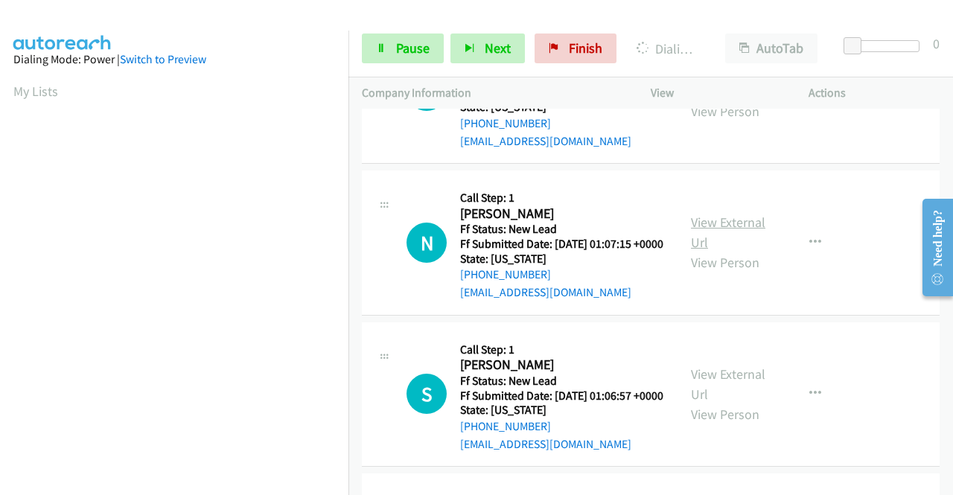
click at [753, 251] on link "View External Url" at bounding box center [728, 232] width 74 height 37
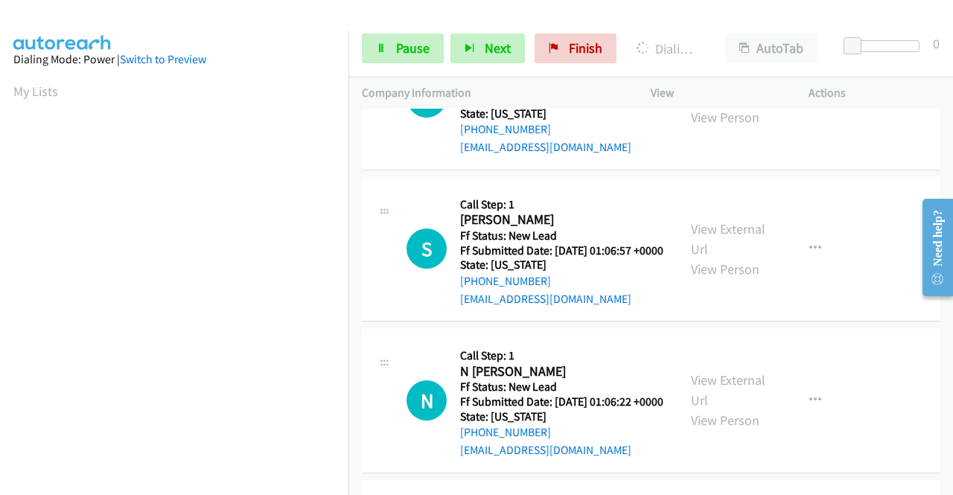
scroll to position [3588, 0]
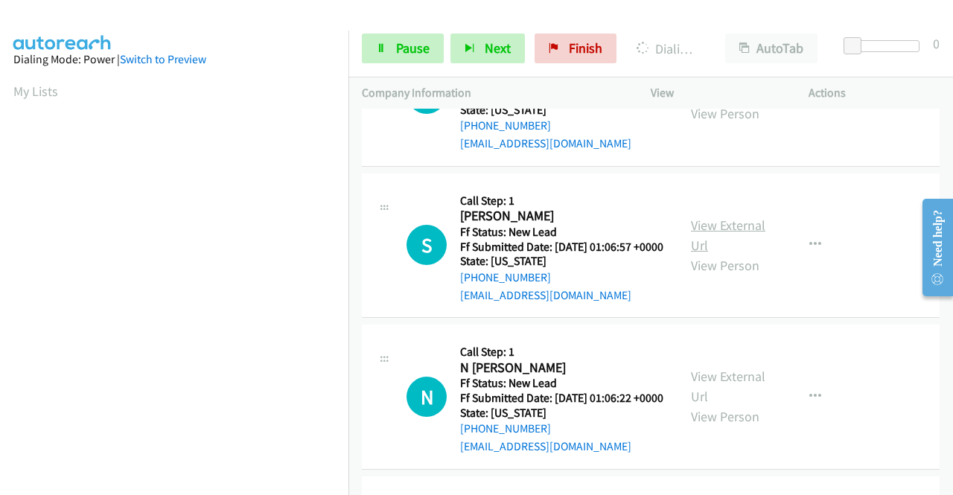
click at [704, 254] on link "View External Url" at bounding box center [728, 235] width 74 height 37
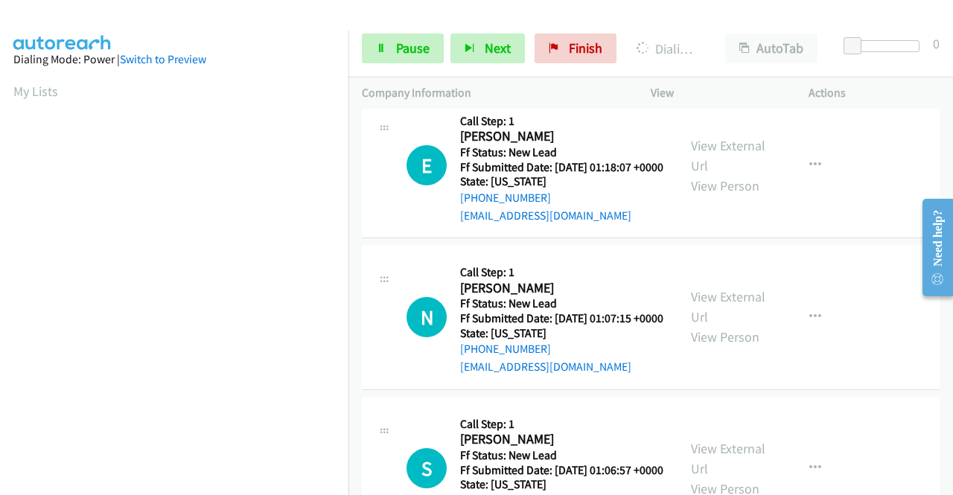
scroll to position [3291, 0]
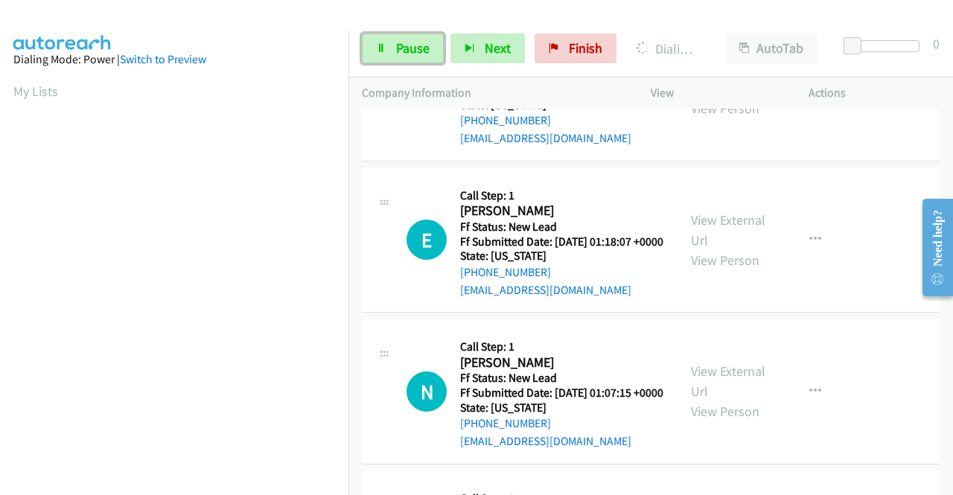
drag, startPoint x: 396, startPoint y: 59, endPoint x: 400, endPoint y: 72, distance: 14.1
click at [396, 59] on link "Pause" at bounding box center [403, 48] width 82 height 30
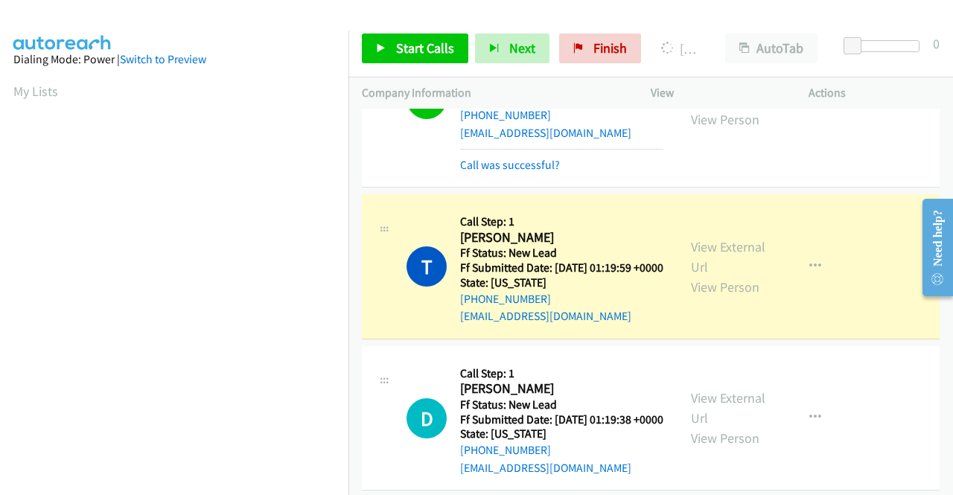
scroll to position [339, 0]
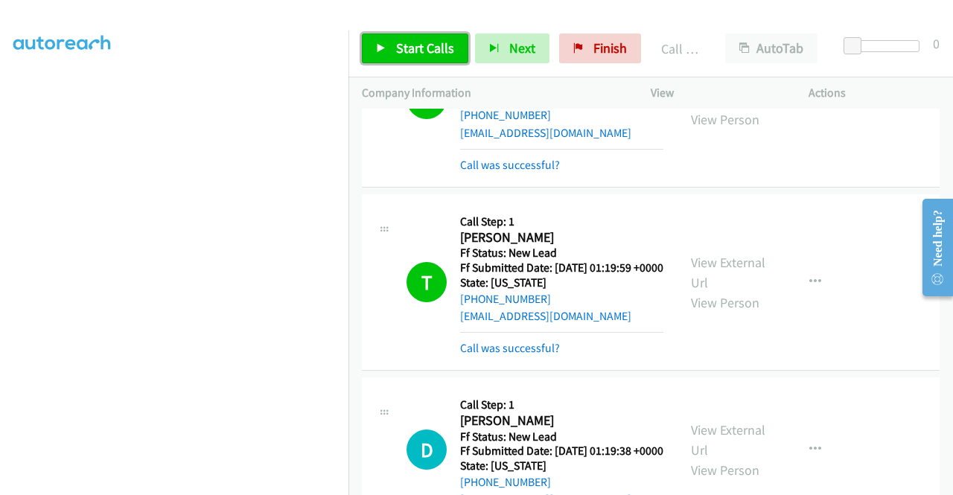
click at [397, 55] on span "Start Calls" at bounding box center [425, 47] width 58 height 17
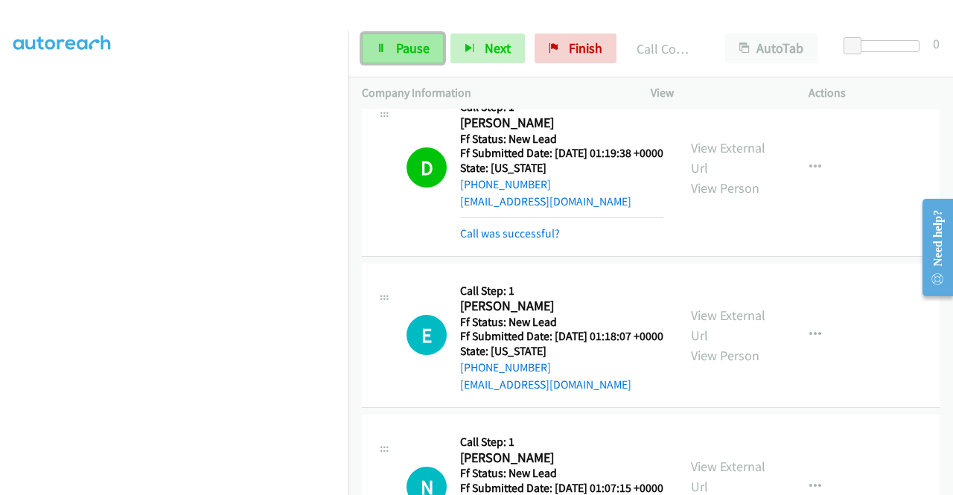
click at [386, 47] on link "Pause" at bounding box center [403, 48] width 82 height 30
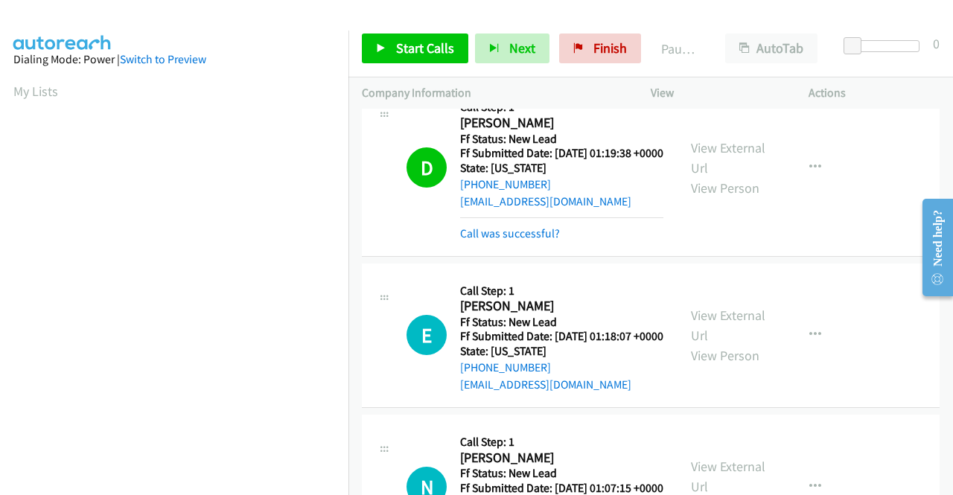
scroll to position [84, 0]
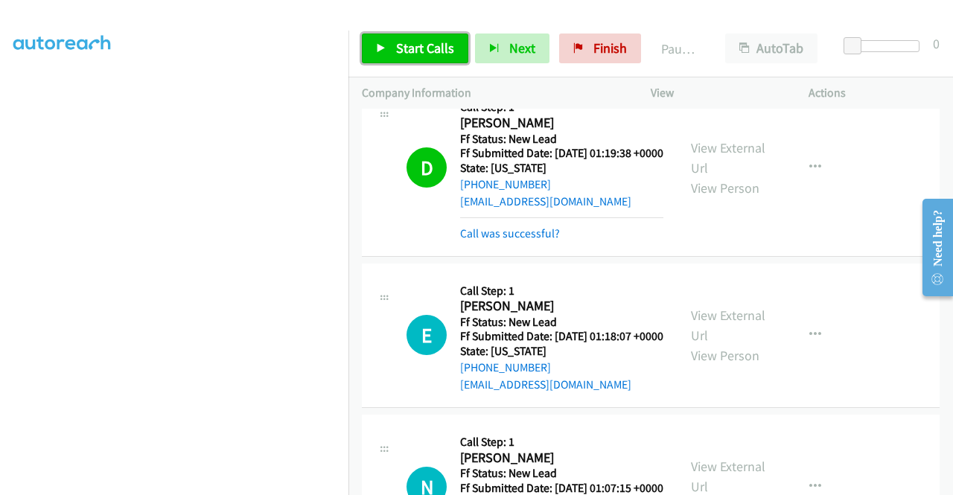
click at [439, 46] on span "Start Calls" at bounding box center [425, 47] width 58 height 17
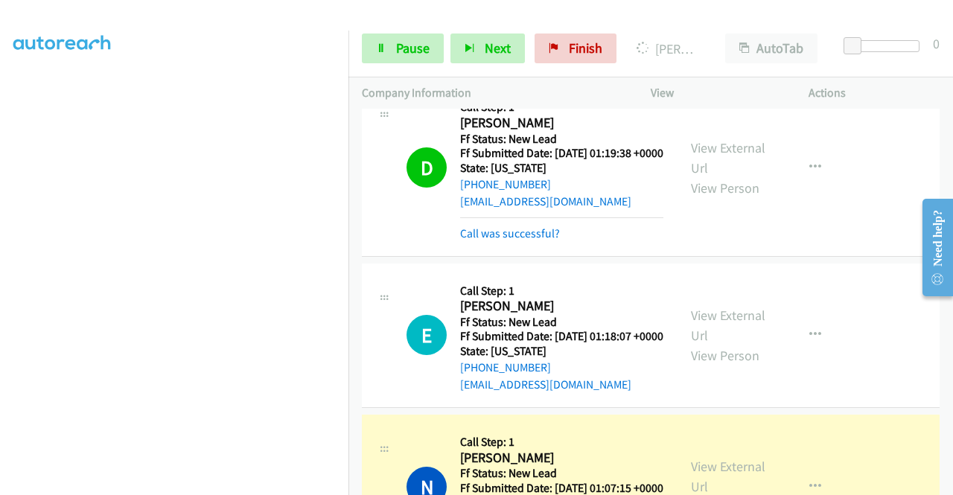
scroll to position [3588, 0]
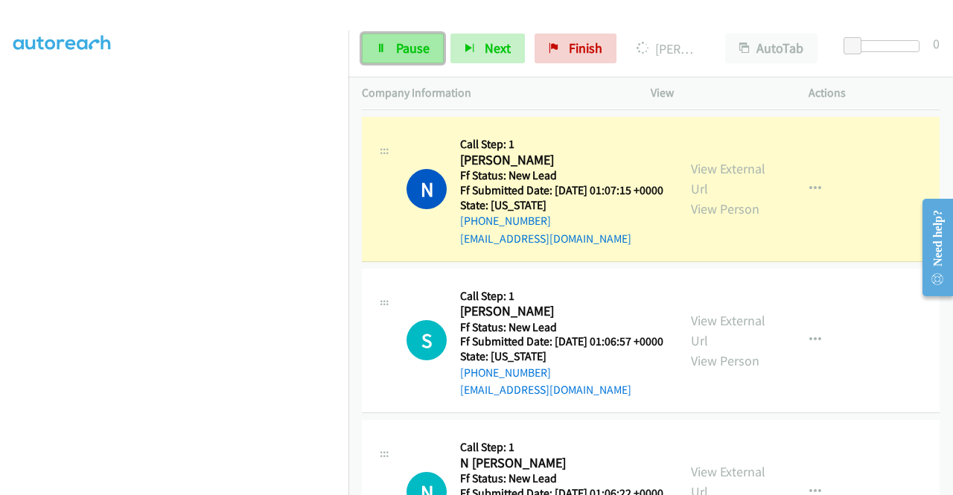
click at [399, 41] on span "Pause" at bounding box center [412, 47] width 33 height 17
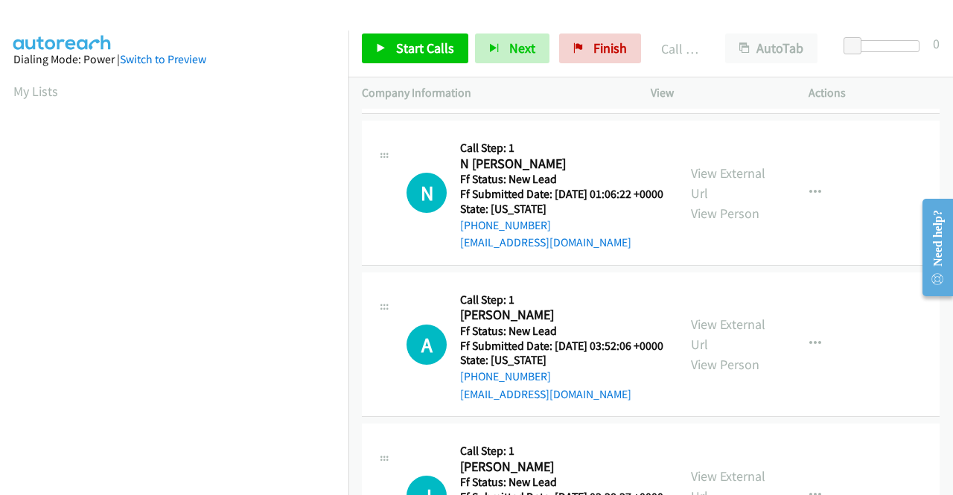
scroll to position [3960, 0]
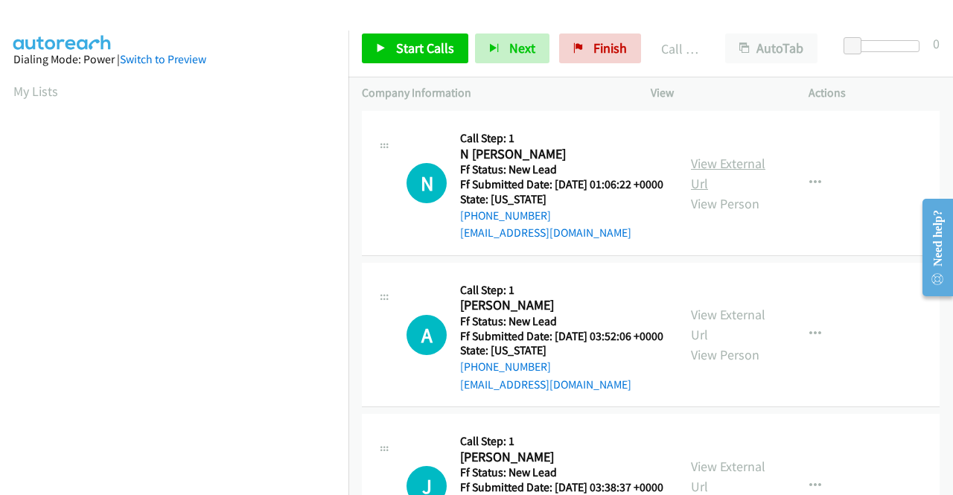
click at [728, 192] on link "View External Url" at bounding box center [728, 173] width 74 height 37
click at [410, 55] on span "Start Calls" at bounding box center [425, 47] width 58 height 17
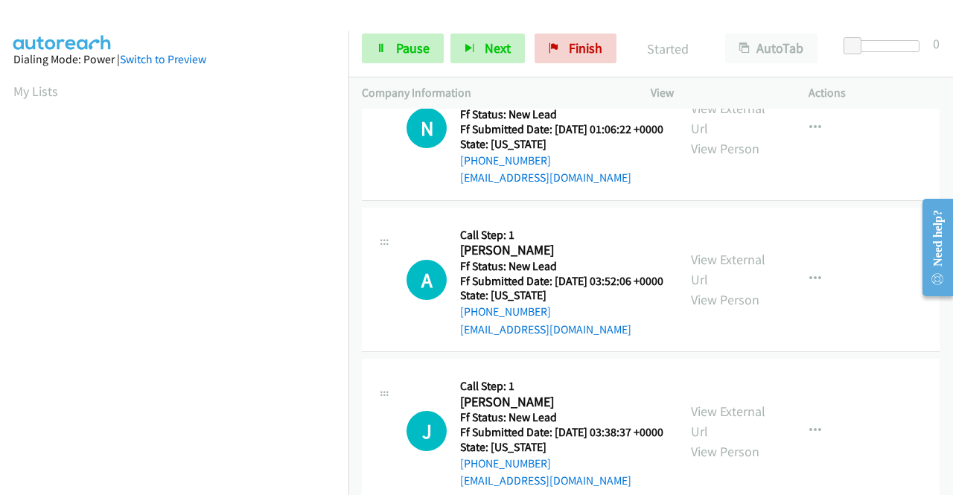
scroll to position [4109, 0]
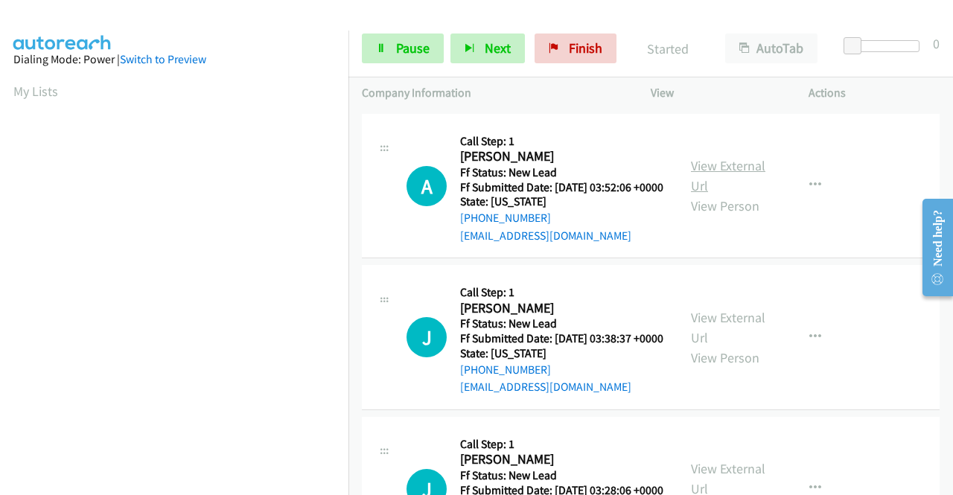
click at [719, 194] on link "View External Url" at bounding box center [728, 175] width 74 height 37
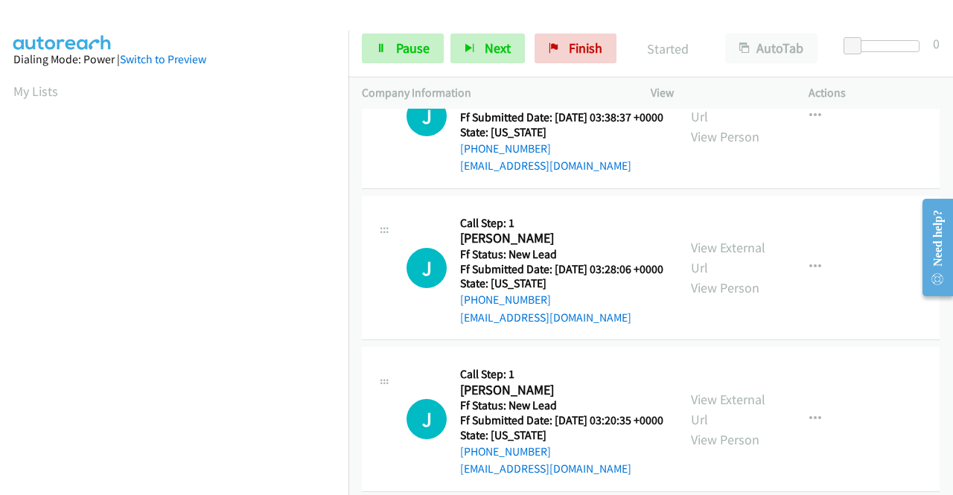
scroll to position [4333, 0]
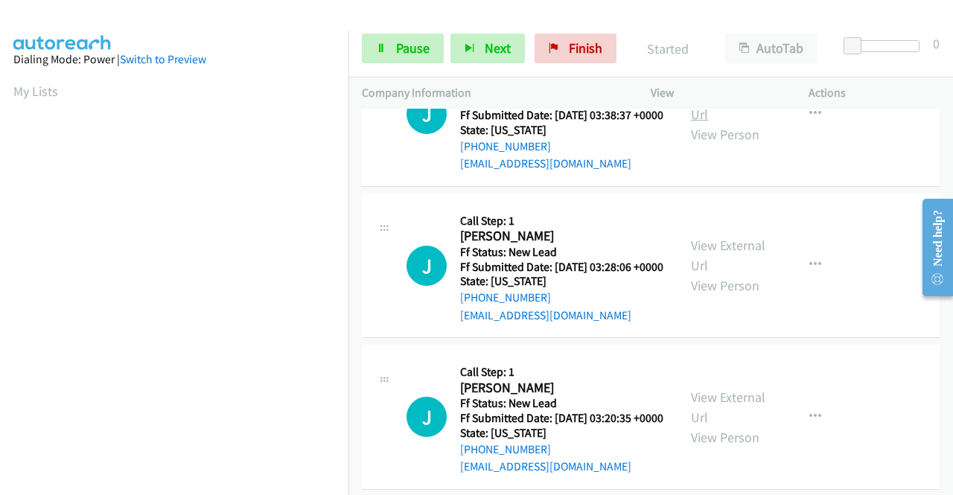
click at [738, 123] on link "View External Url" at bounding box center [728, 104] width 74 height 37
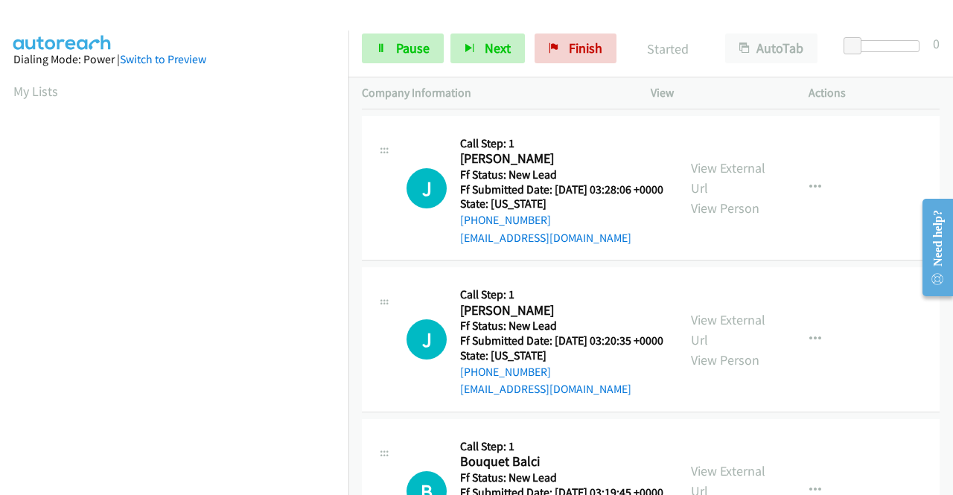
scroll to position [4482, 0]
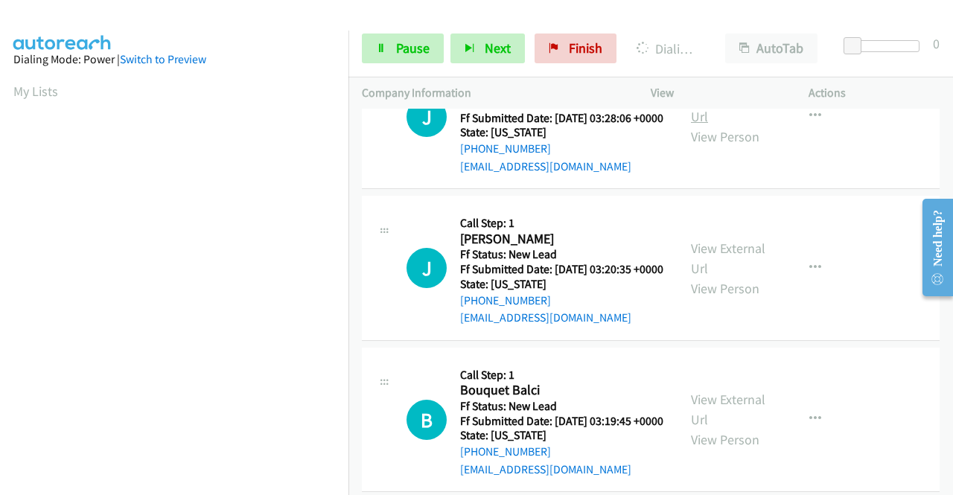
click at [741, 125] on link "View External Url" at bounding box center [728, 106] width 74 height 37
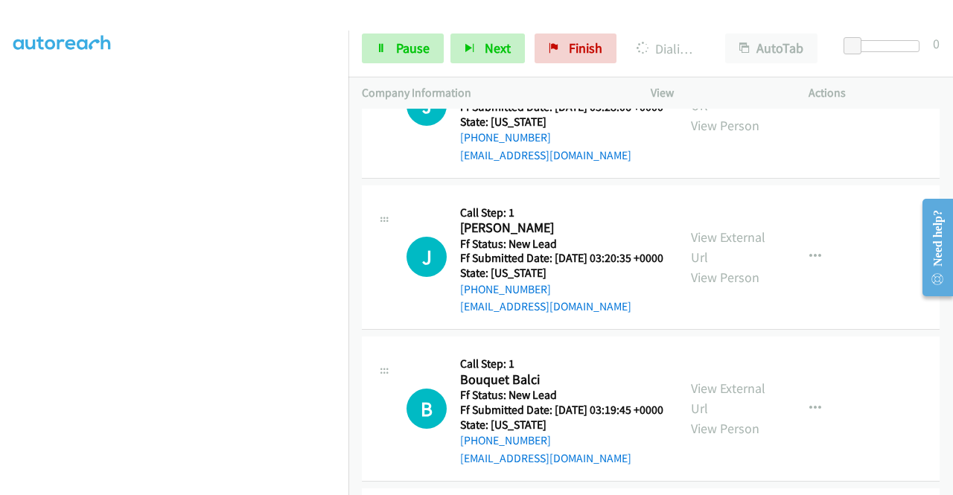
scroll to position [4630, 0]
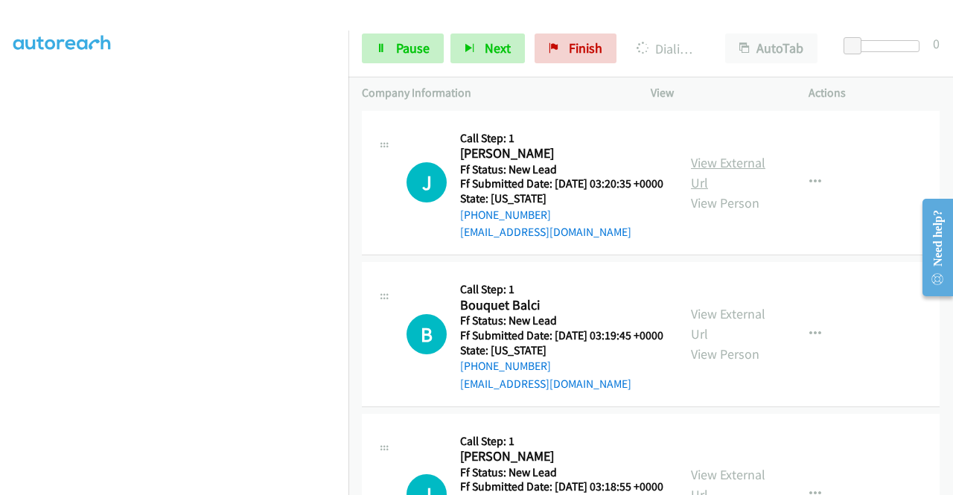
click at [733, 191] on link "View External Url" at bounding box center [728, 172] width 74 height 37
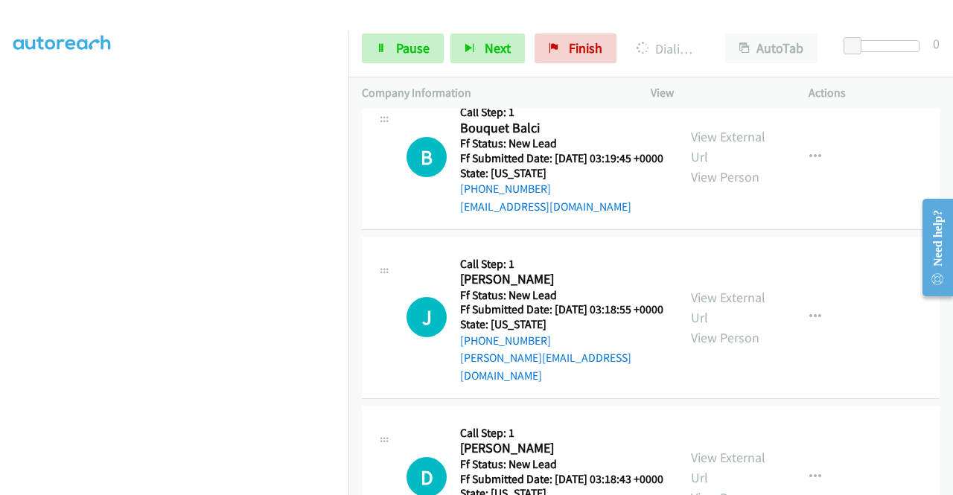
scroll to position [4854, 0]
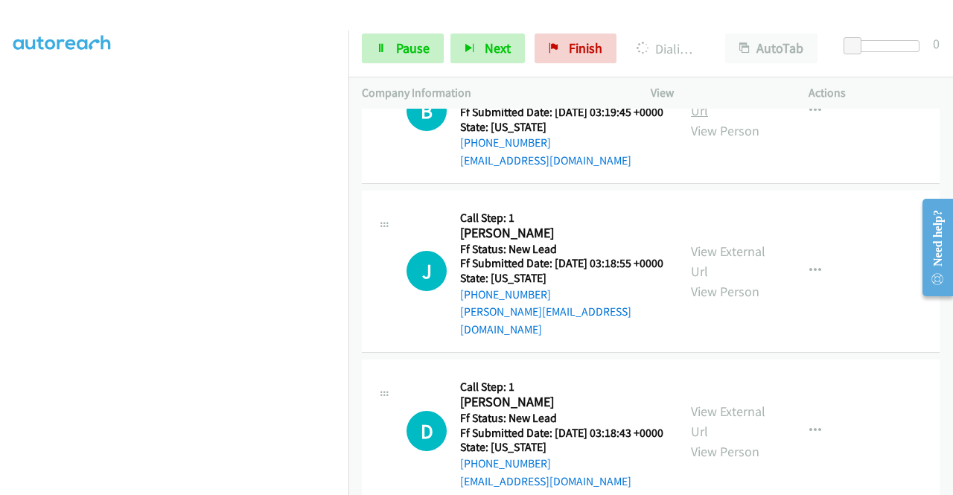
click at [718, 119] on link "View External Url" at bounding box center [728, 100] width 74 height 37
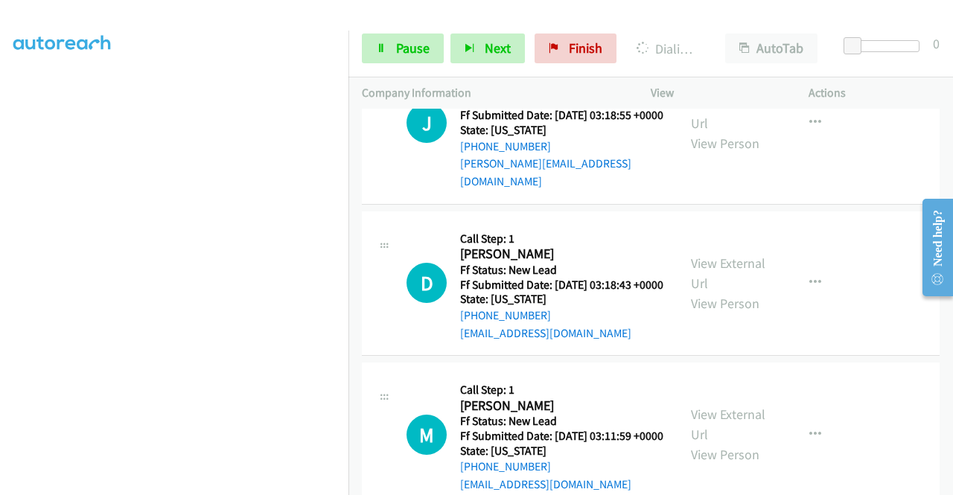
scroll to position [5003, 0]
click at [715, 131] on link "View External Url" at bounding box center [728, 112] width 74 height 37
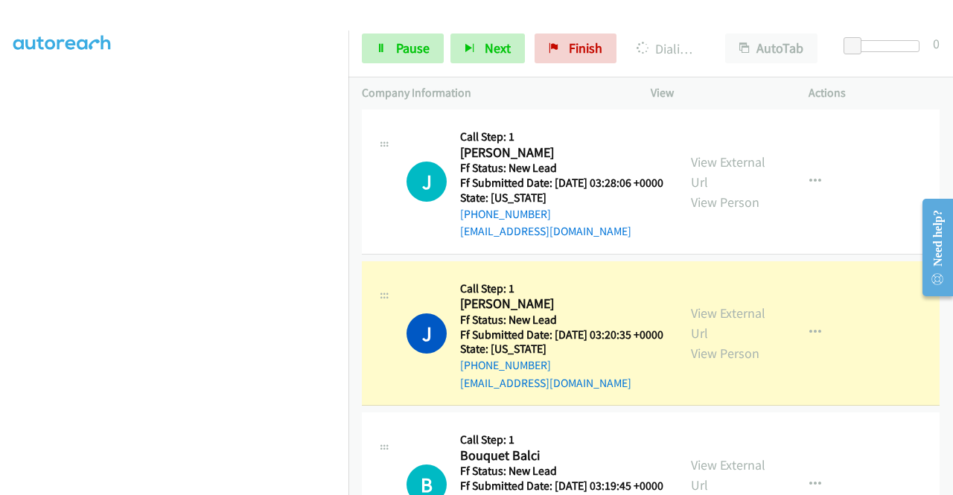
scroll to position [4705, 0]
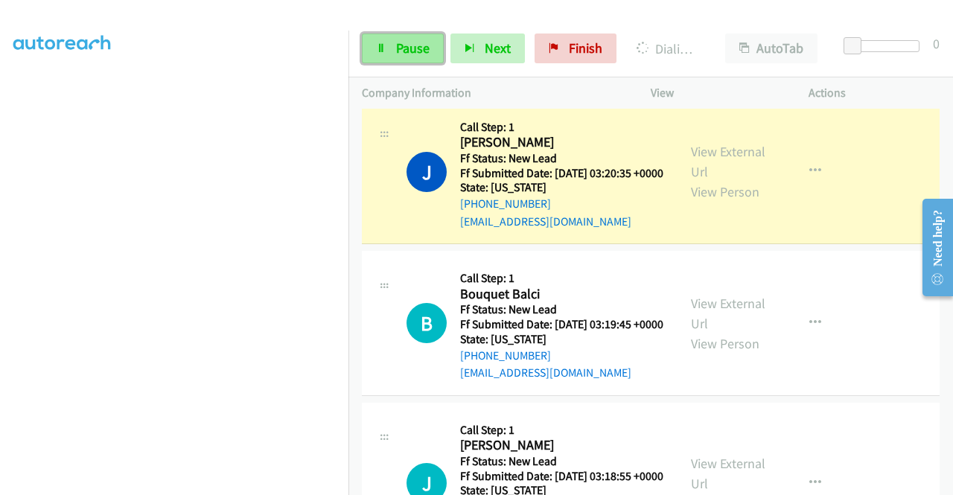
drag, startPoint x: 408, startPoint y: 35, endPoint x: 409, endPoint y: 47, distance: 12.0
click at [408, 35] on link "Pause" at bounding box center [403, 48] width 82 height 30
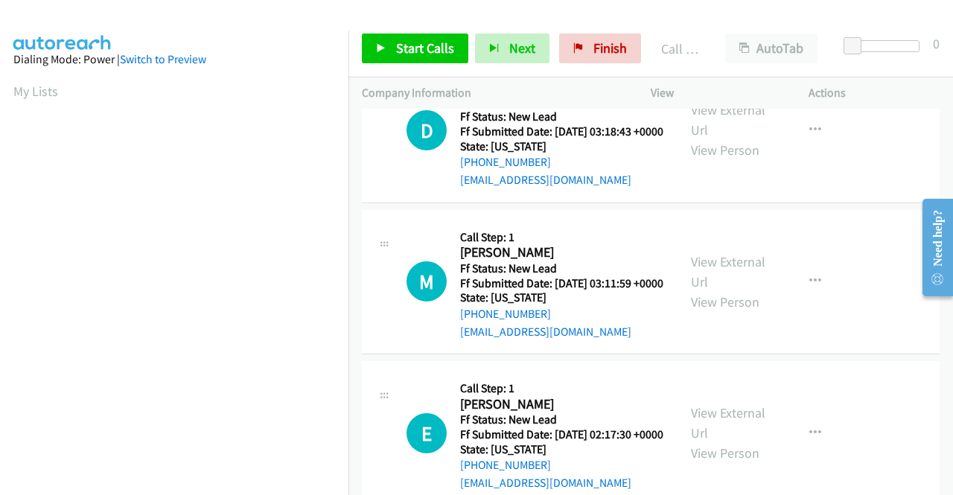
scroll to position [5375, 0]
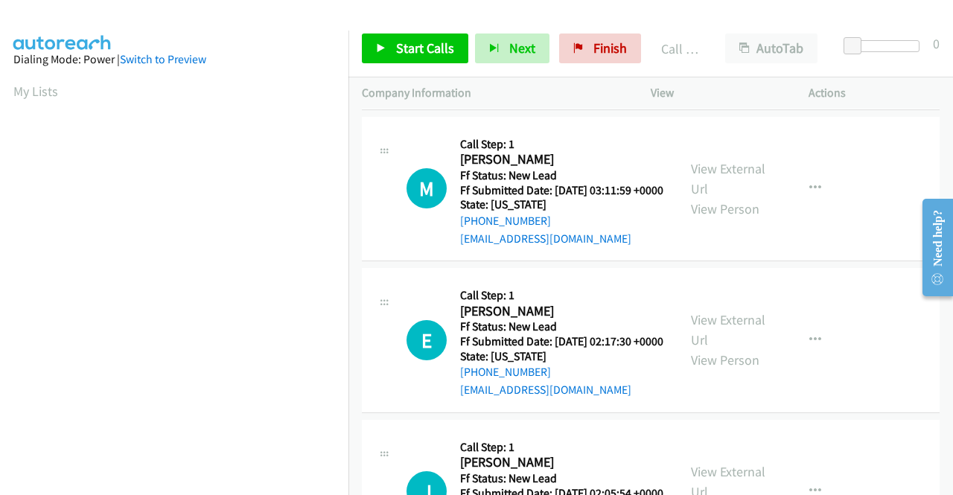
click at [736, 45] on link "View External Url" at bounding box center [728, 26] width 74 height 37
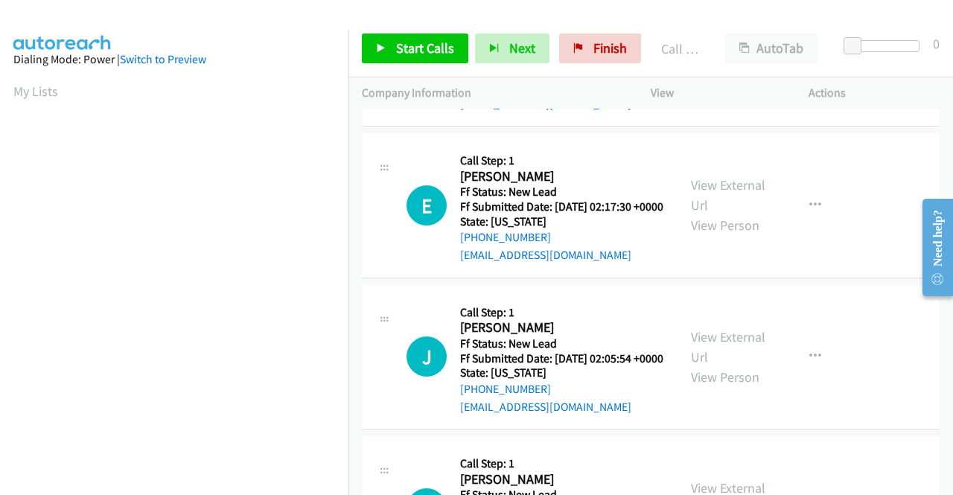
scroll to position [5524, 0]
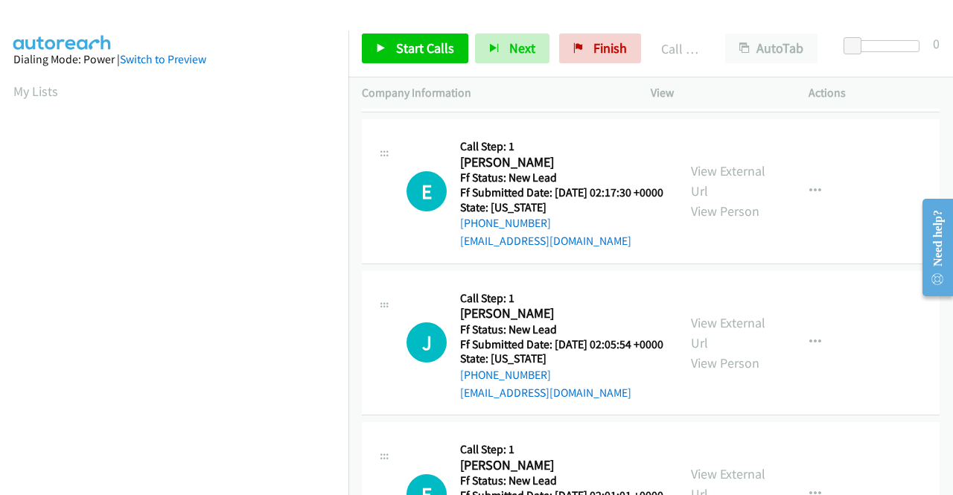
click at [725, 48] on link "View External Url" at bounding box center [728, 29] width 74 height 37
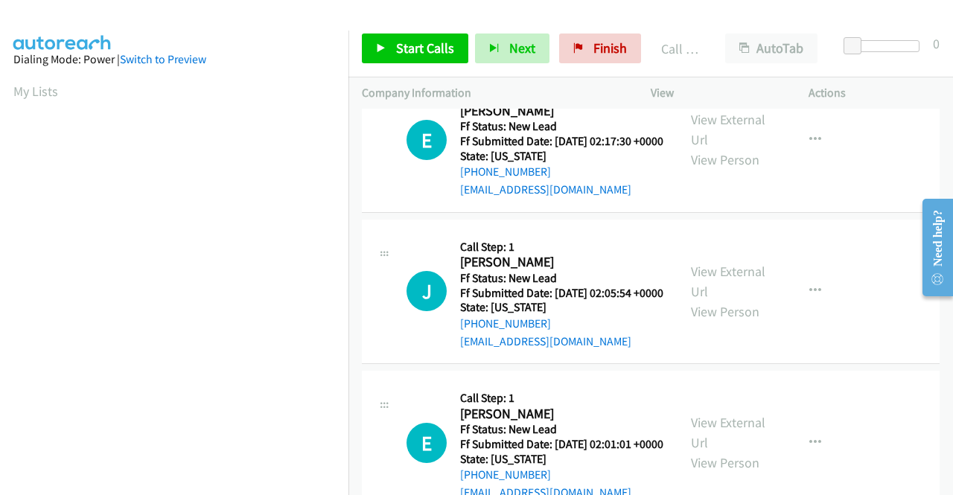
scroll to position [5598, 0]
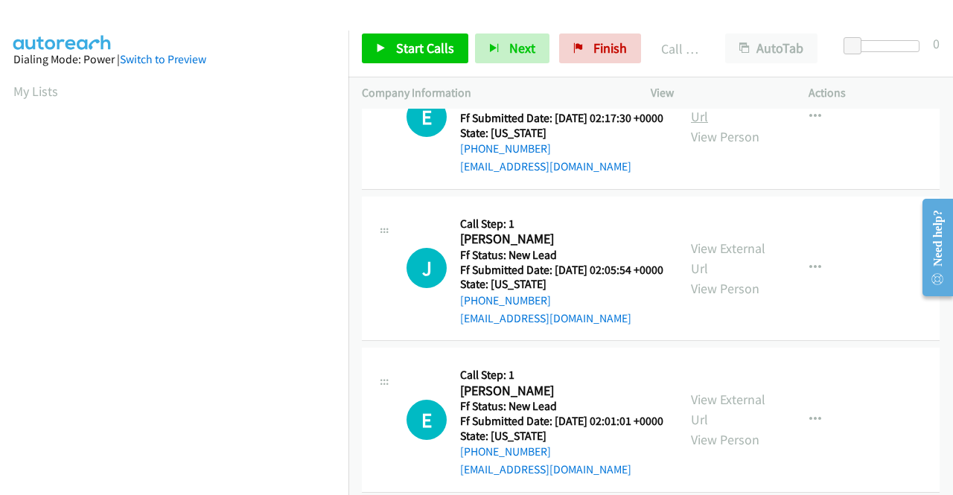
click at [719, 125] on link "View External Url" at bounding box center [728, 106] width 74 height 37
click at [418, 57] on link "Start Calls" at bounding box center [415, 48] width 106 height 30
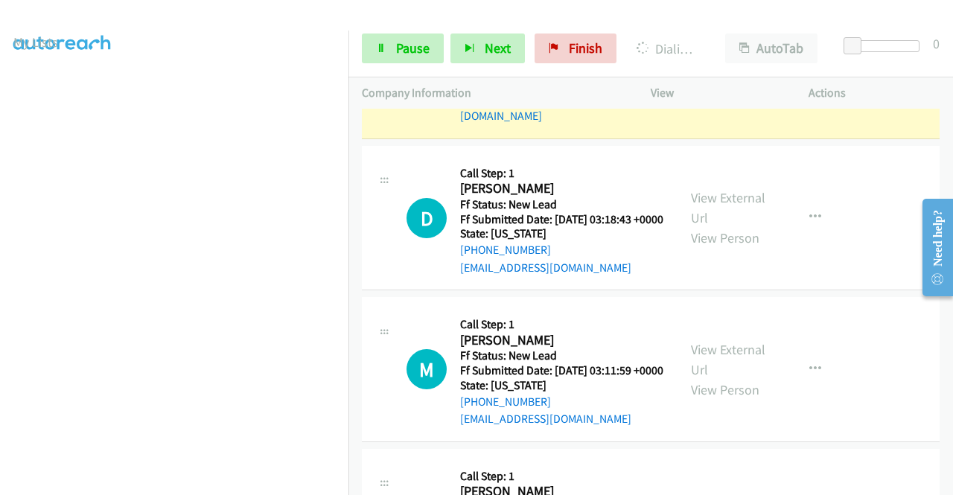
scroll to position [42, 0]
click at [392, 55] on link "Pause" at bounding box center [403, 48] width 82 height 30
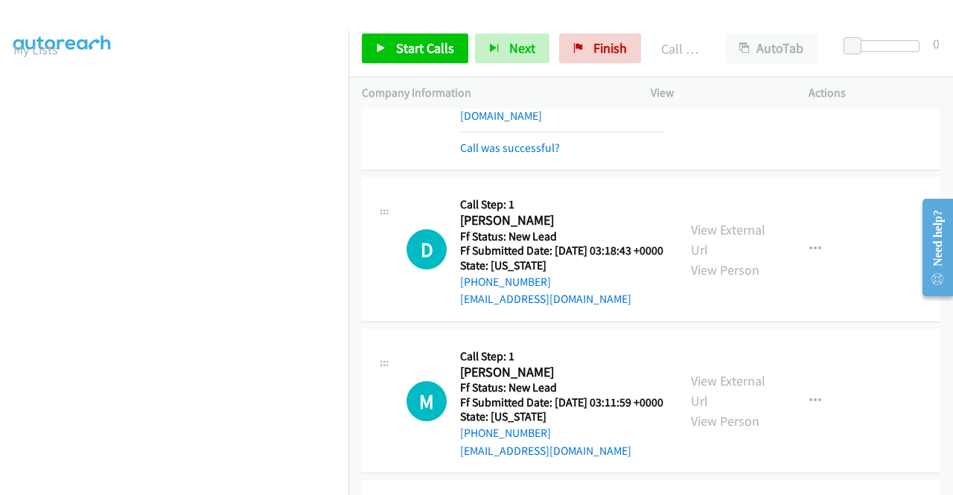
scroll to position [339, 0]
drag, startPoint x: 394, startPoint y: 48, endPoint x: 441, endPoint y: 98, distance: 68.4
click at [394, 48] on link "Start Calls" at bounding box center [415, 48] width 106 height 30
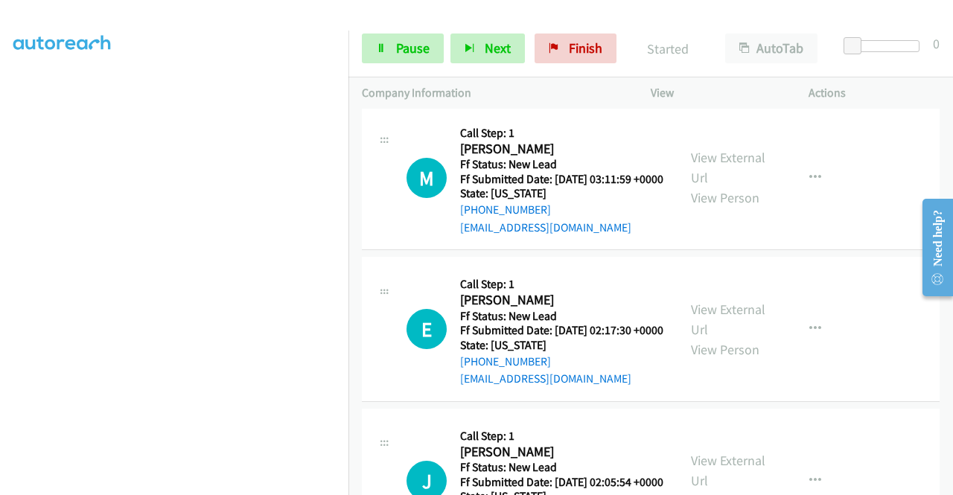
scroll to position [5524, 0]
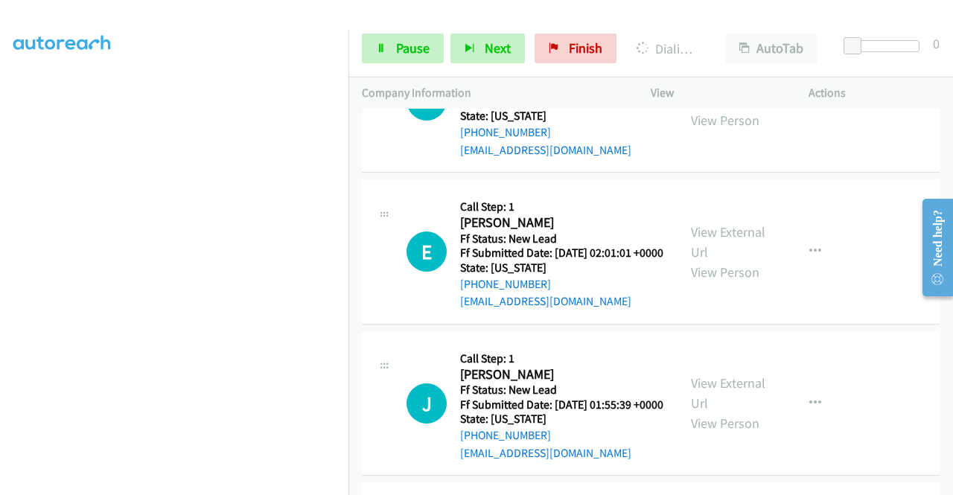
scroll to position [5970, 0]
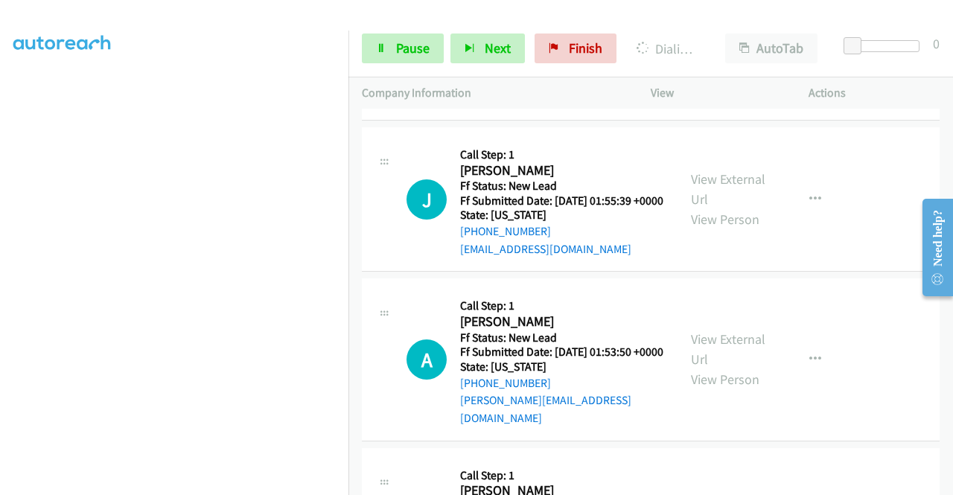
scroll to position [6119, 0]
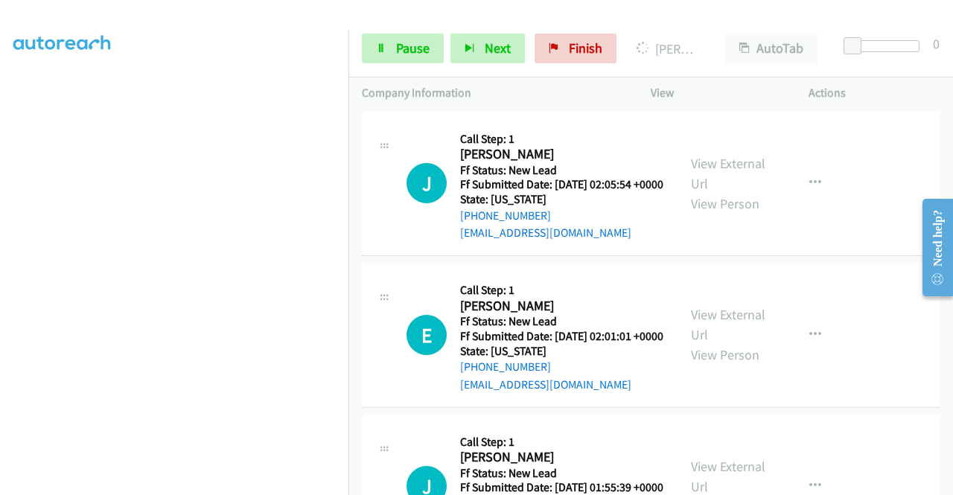
scroll to position [339, 0]
click at [424, 48] on span "Pause" at bounding box center [412, 47] width 33 height 17
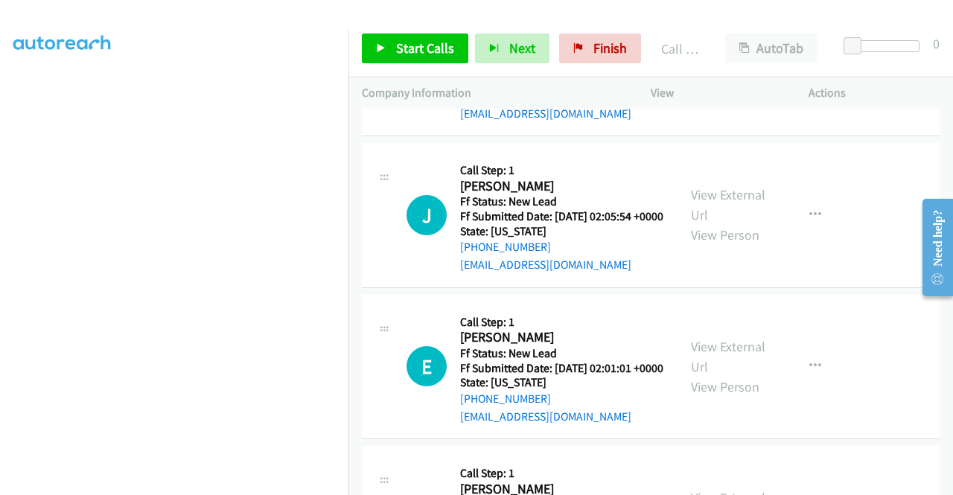
scroll to position [10, 0]
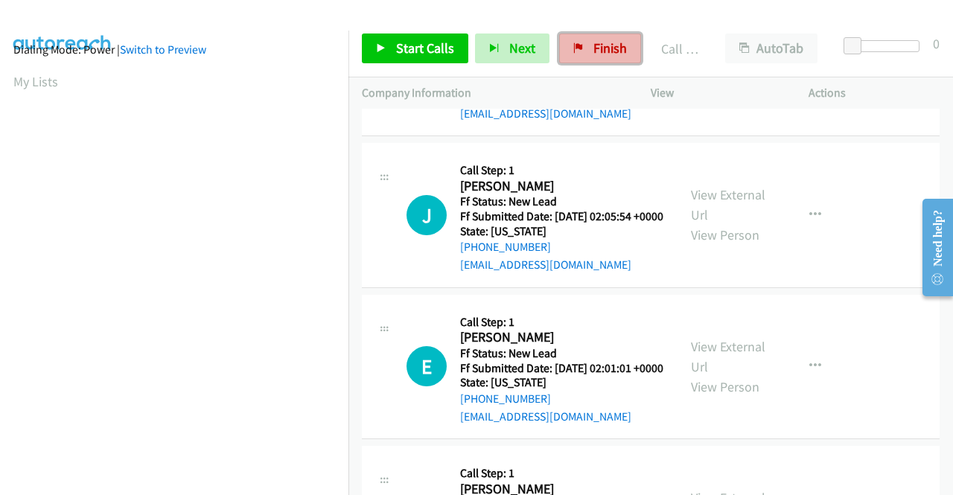
click at [604, 50] on span "Finish" at bounding box center [609, 47] width 33 height 17
